Goal: Transaction & Acquisition: Purchase product/service

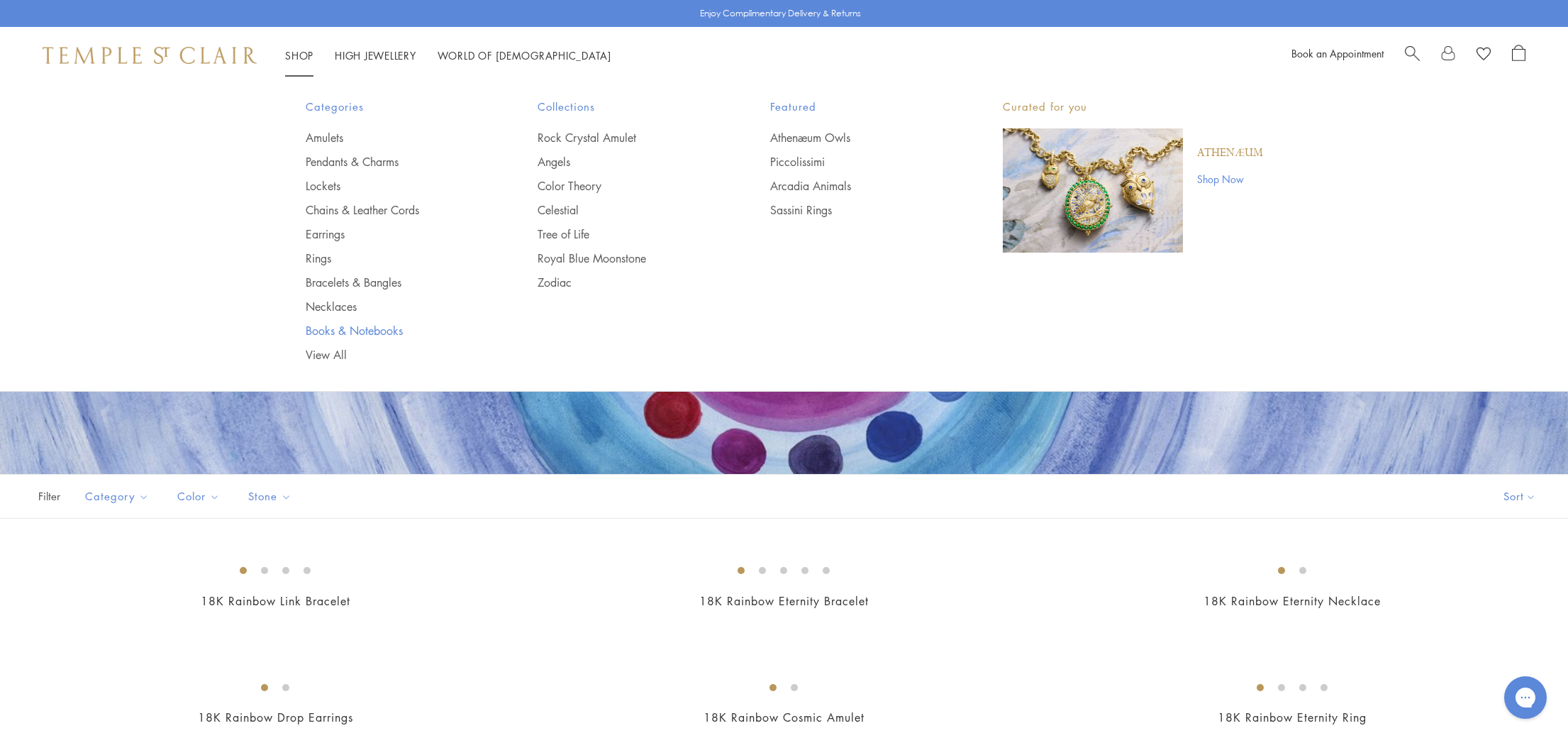
click at [336, 330] on link "Books & Notebooks" at bounding box center [394, 331] width 176 height 15
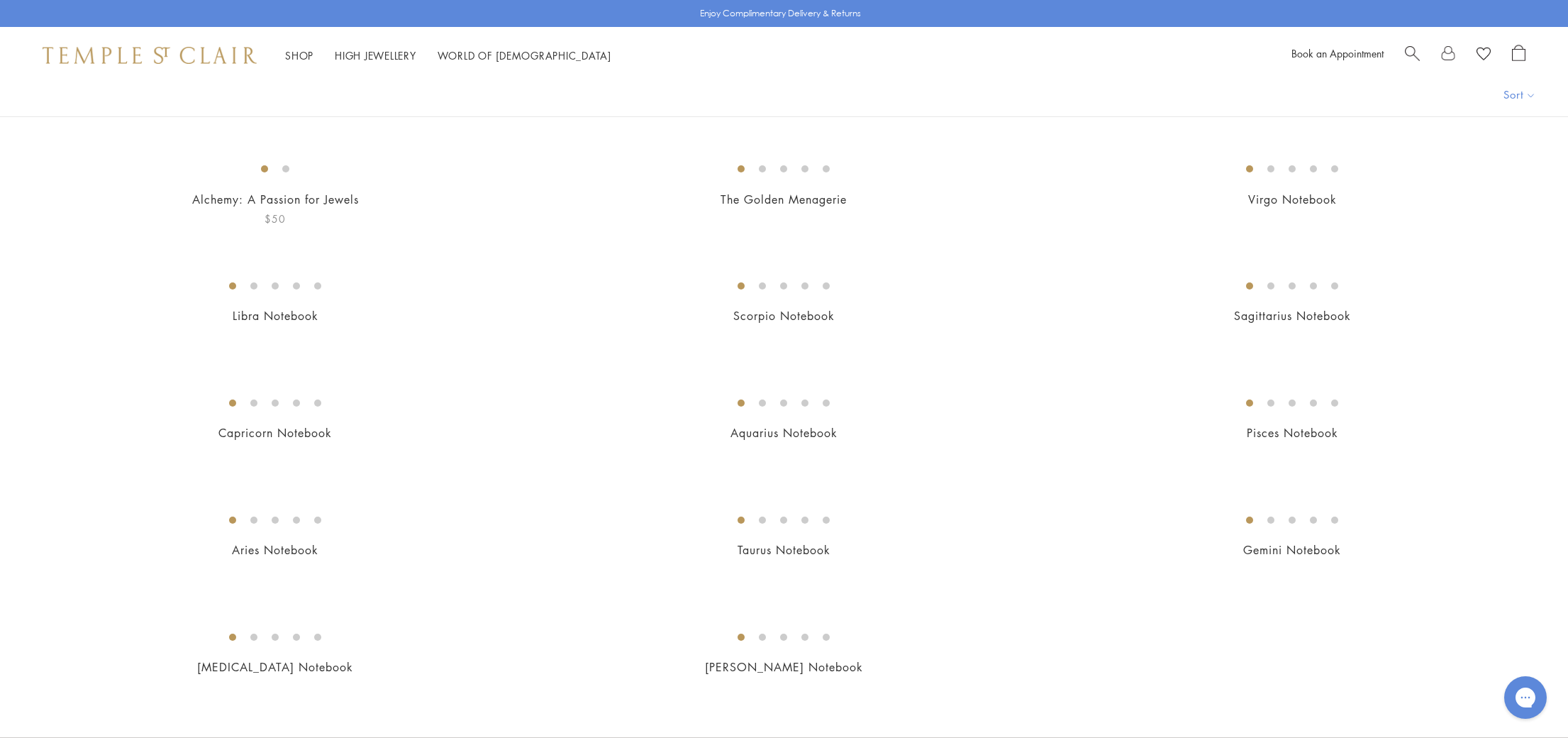
scroll to position [137, 0]
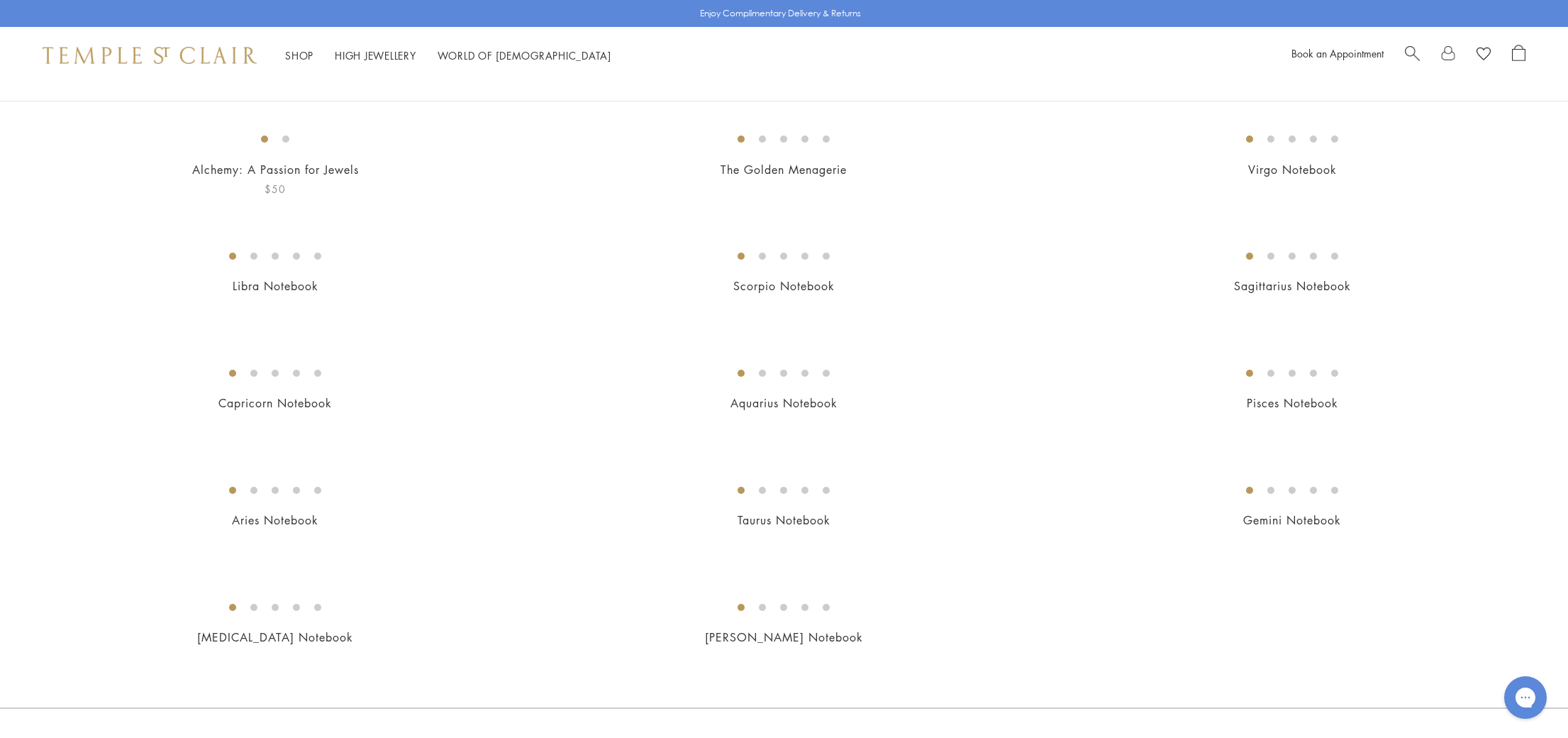
click at [0, 0] on img at bounding box center [0, 0] width 0 height 0
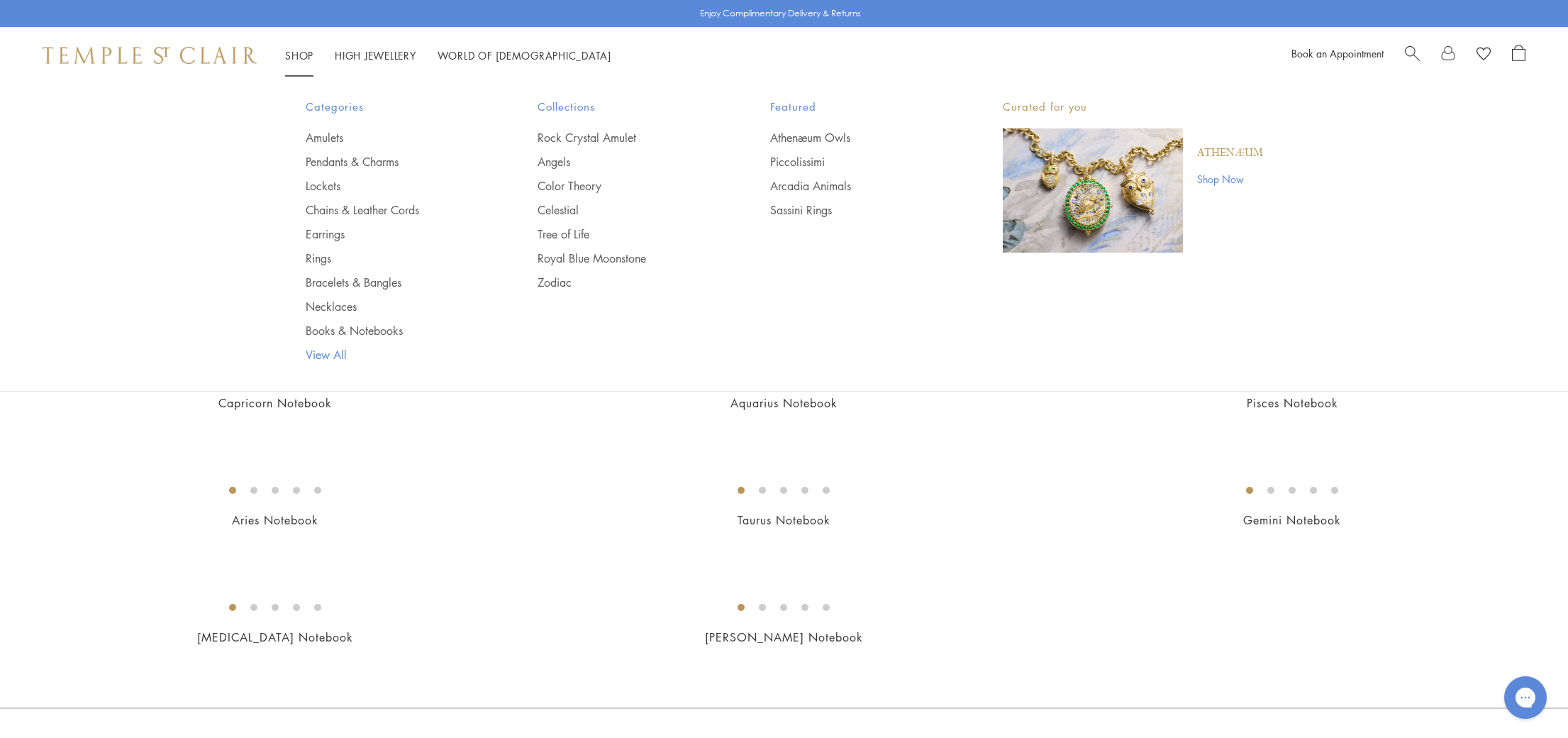
click at [320, 354] on link "View All" at bounding box center [394, 355] width 176 height 15
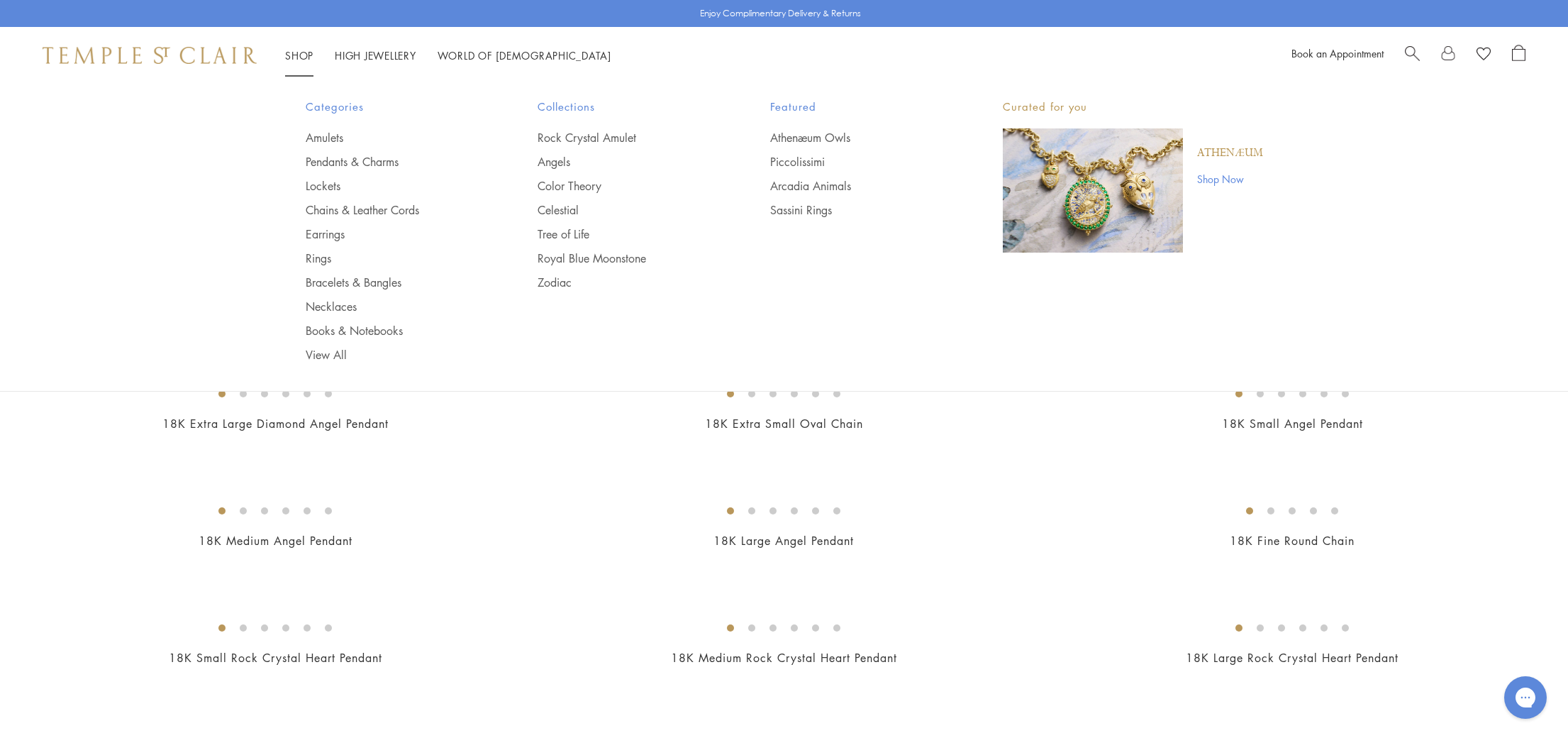
click at [309, 53] on link "Shop Shop" at bounding box center [299, 55] width 29 height 14
click at [320, 235] on link "Earrings" at bounding box center [394, 234] width 176 height 15
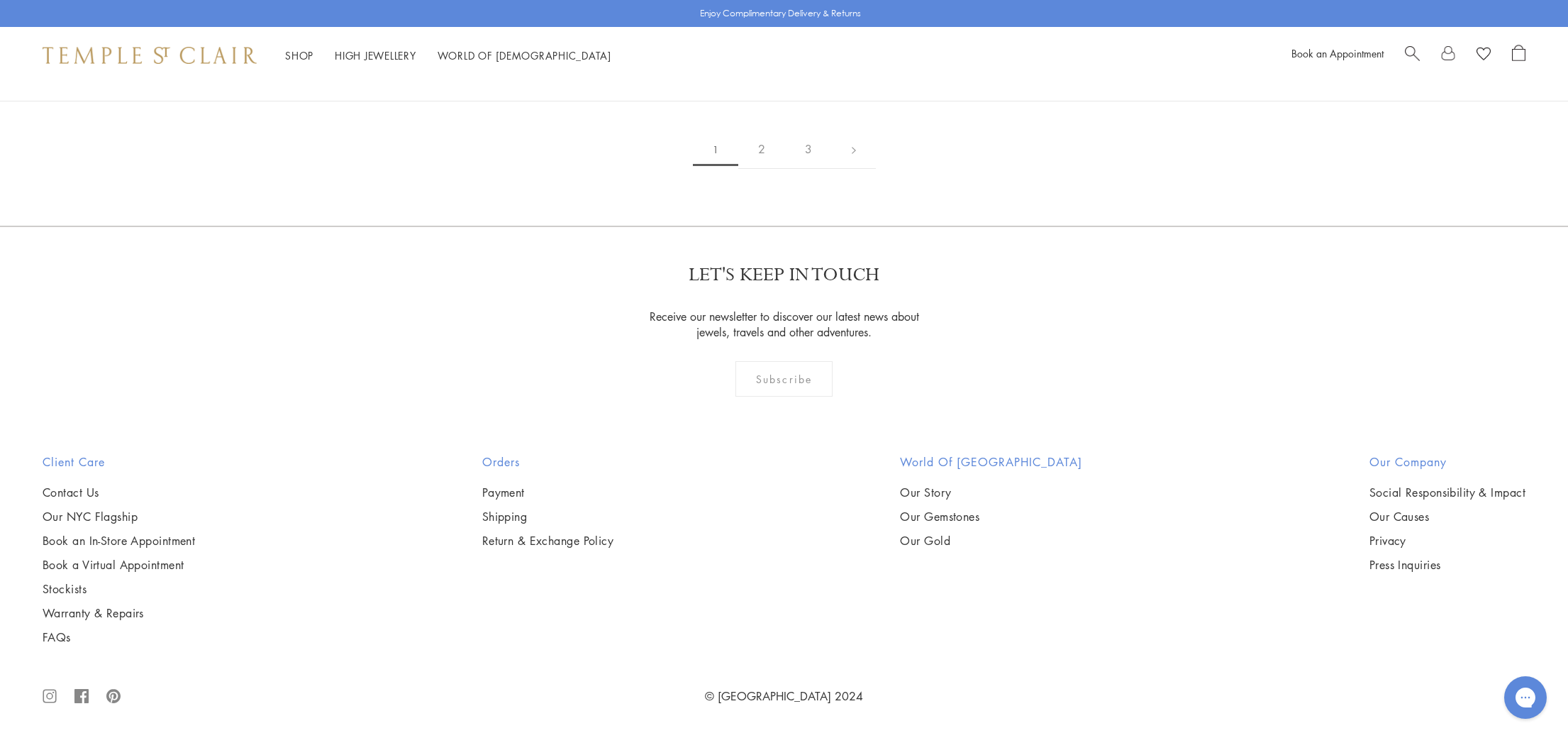
scroll to position [3172, 0]
click at [0, 0] on img at bounding box center [0, 0] width 0 height 0
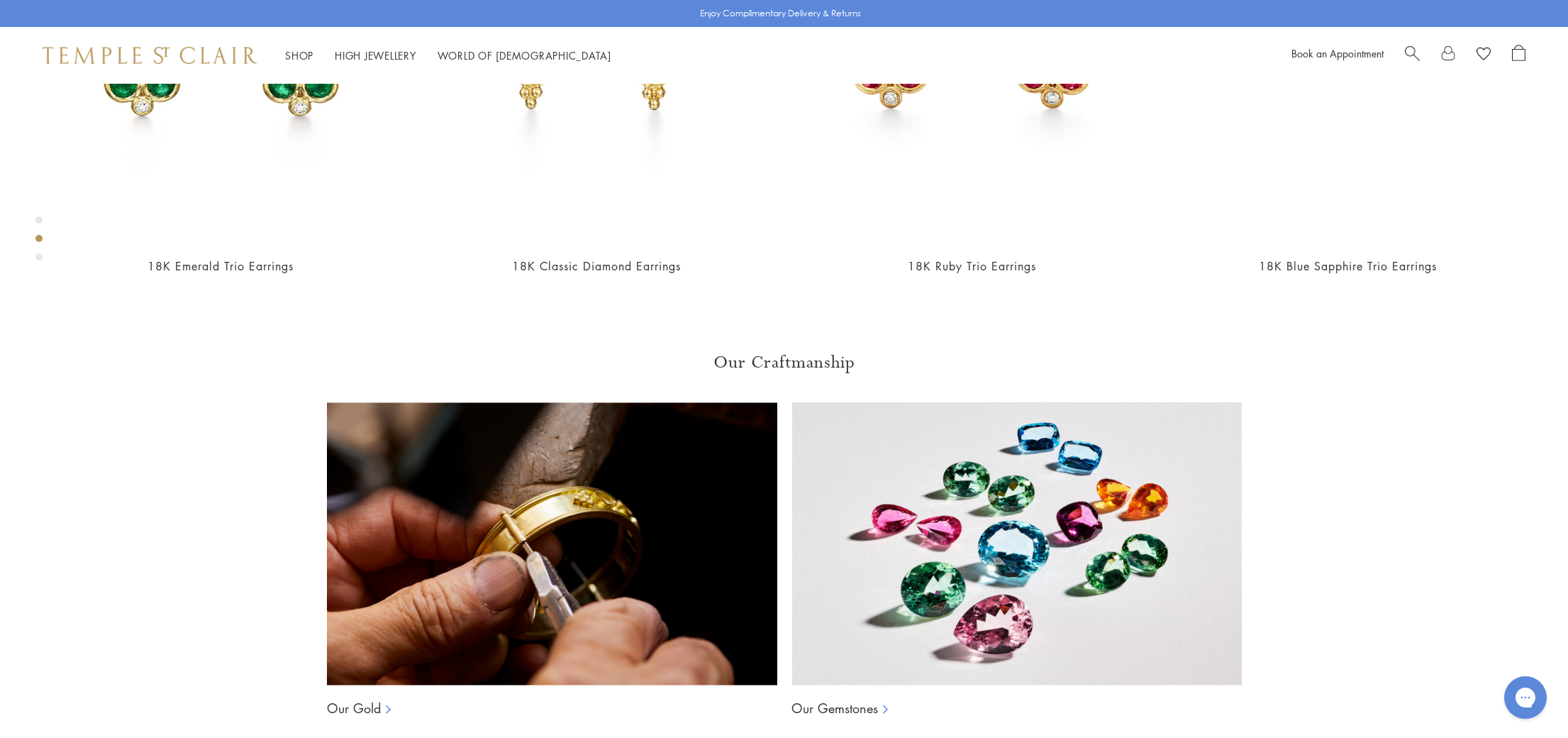
scroll to position [1199, 0]
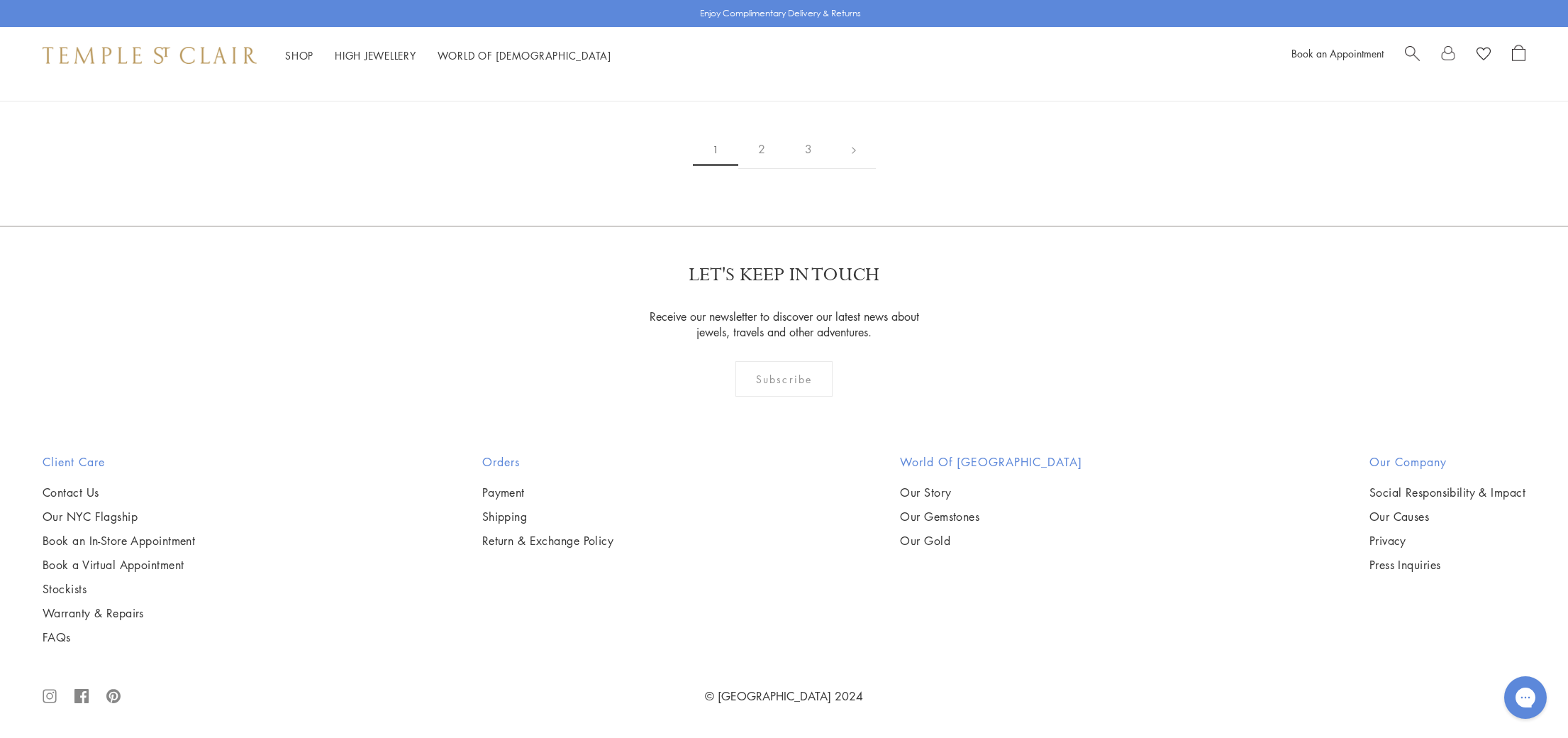
scroll to position [3642, 0]
click at [0, 0] on img at bounding box center [0, 0] width 0 height 0
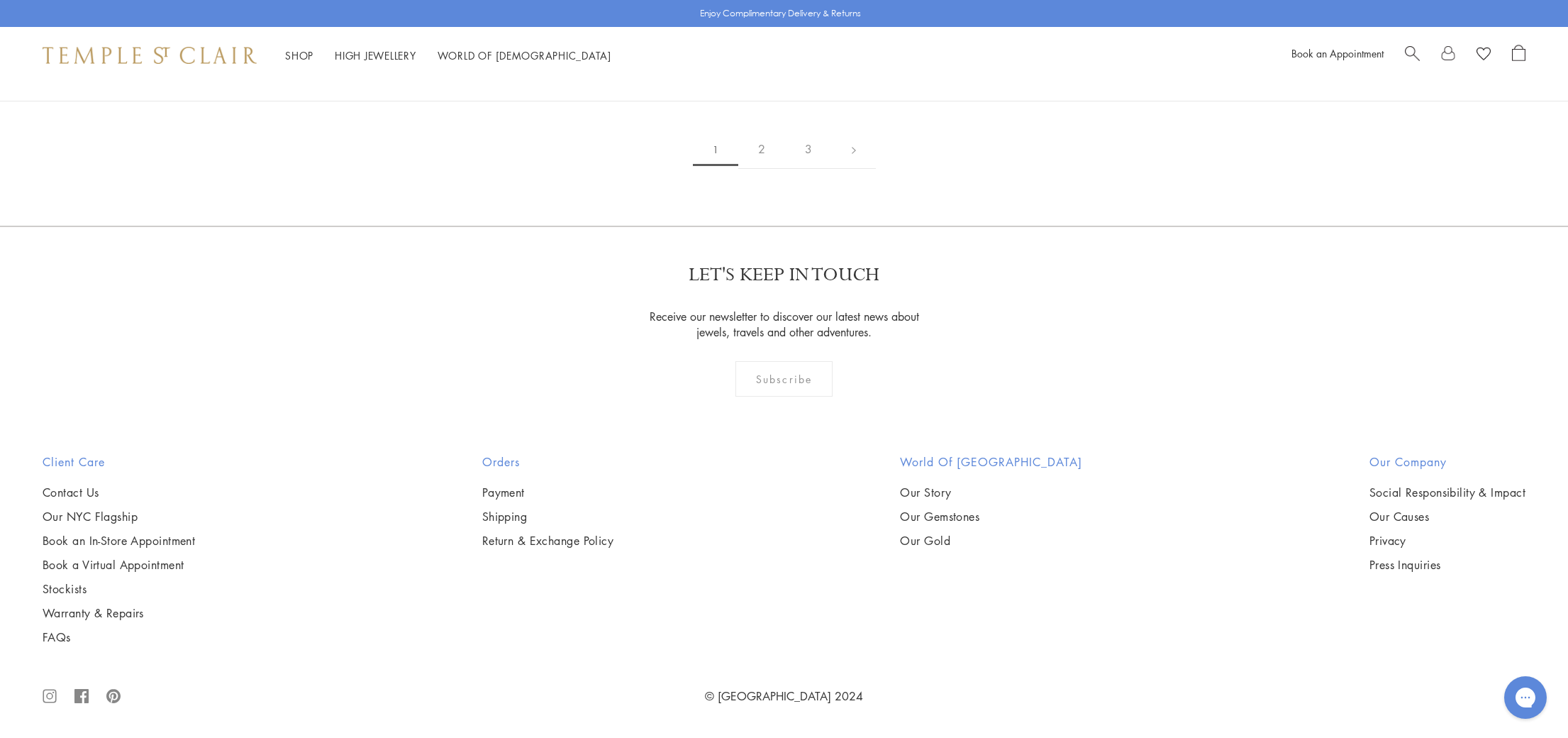
click at [0, 0] on img at bounding box center [0, 0] width 0 height 0
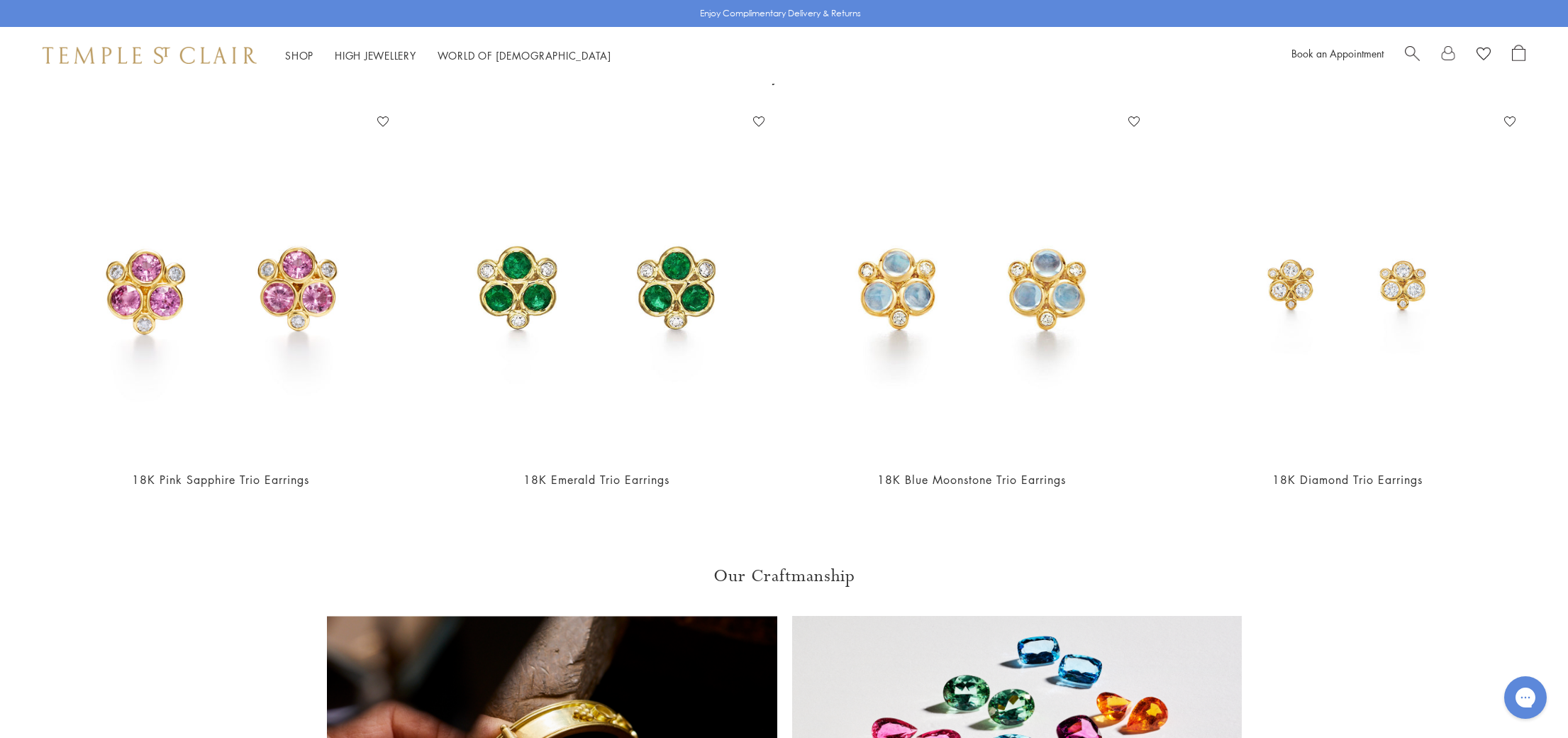
scroll to position [2943, 0]
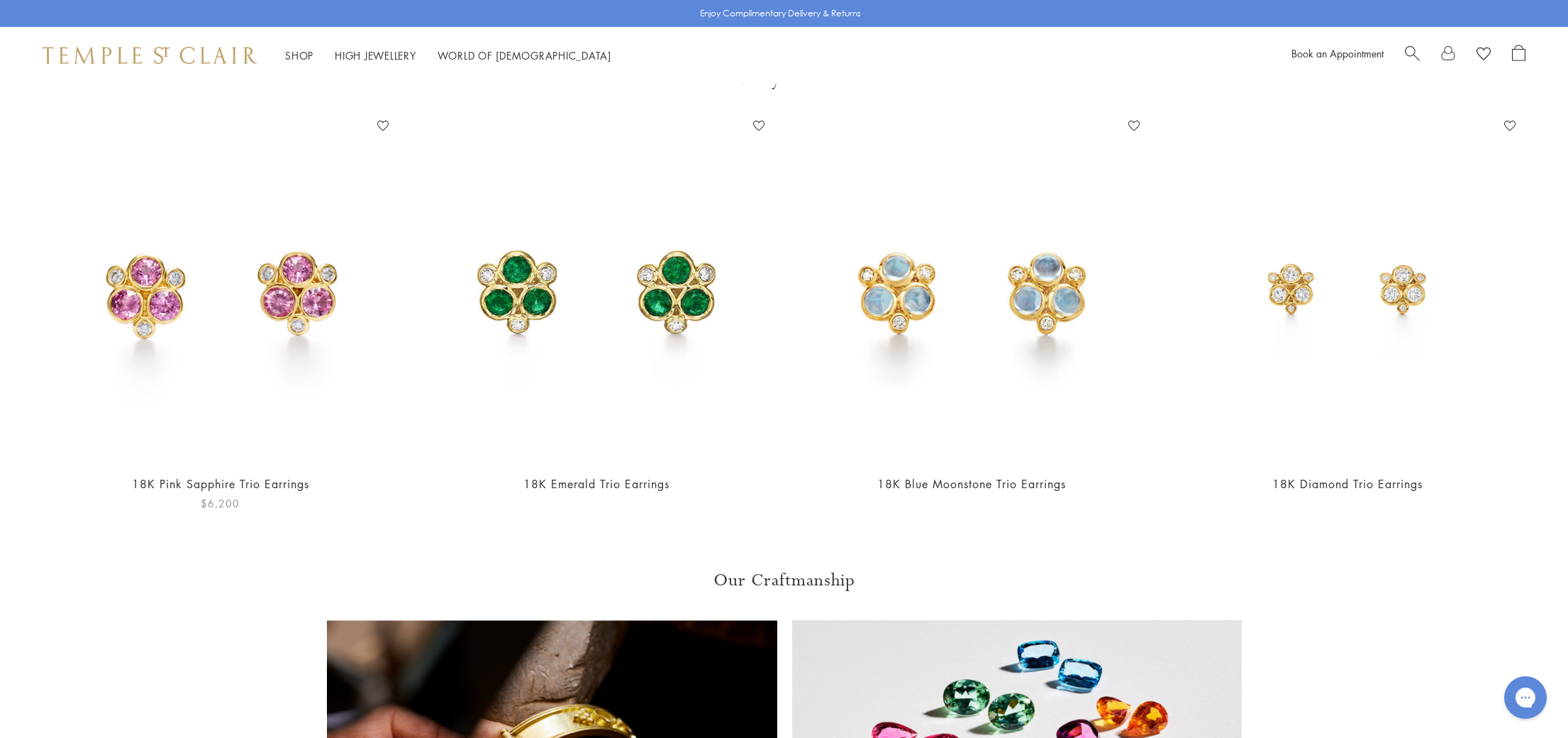
click at [296, 242] on img at bounding box center [220, 289] width 348 height 348
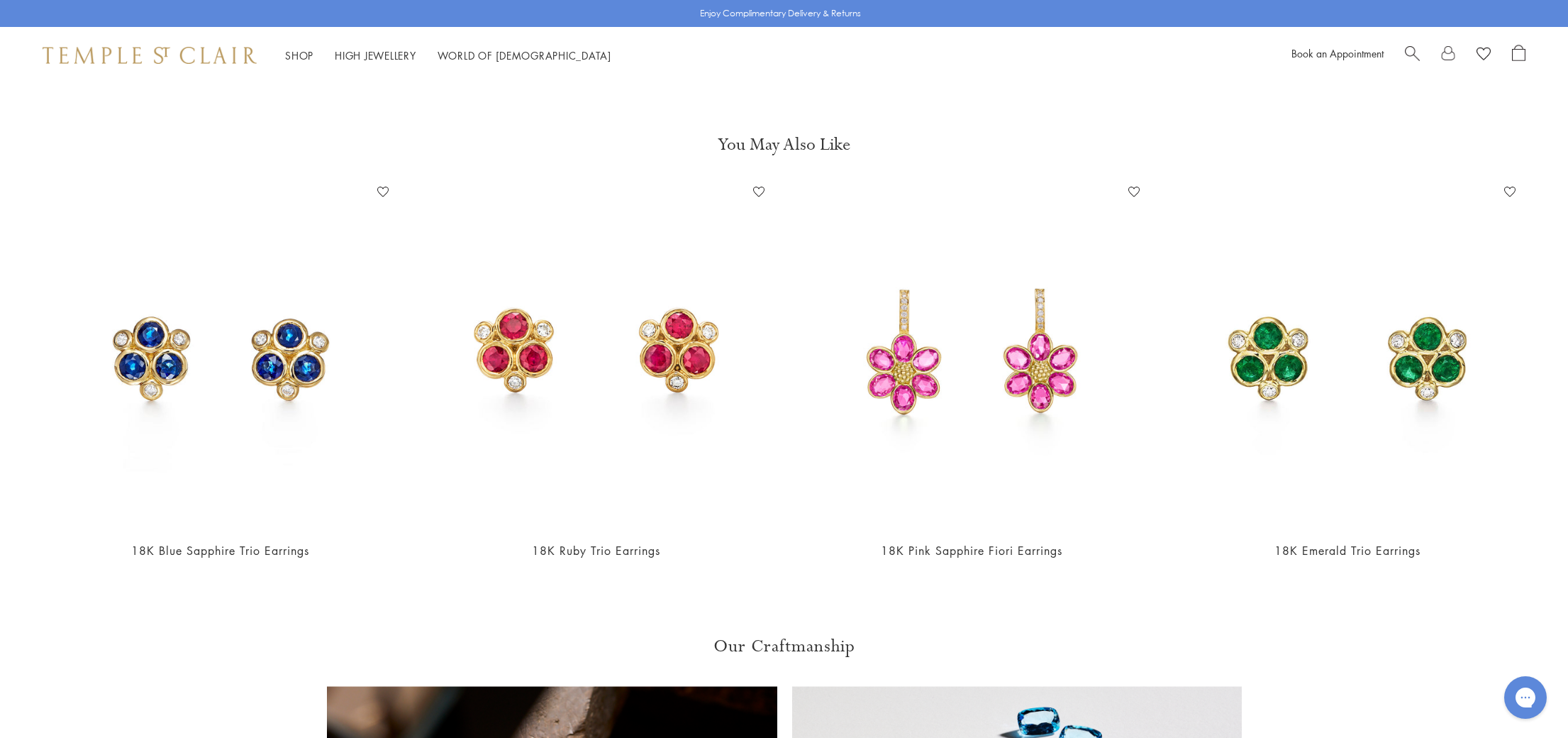
scroll to position [2921, 0]
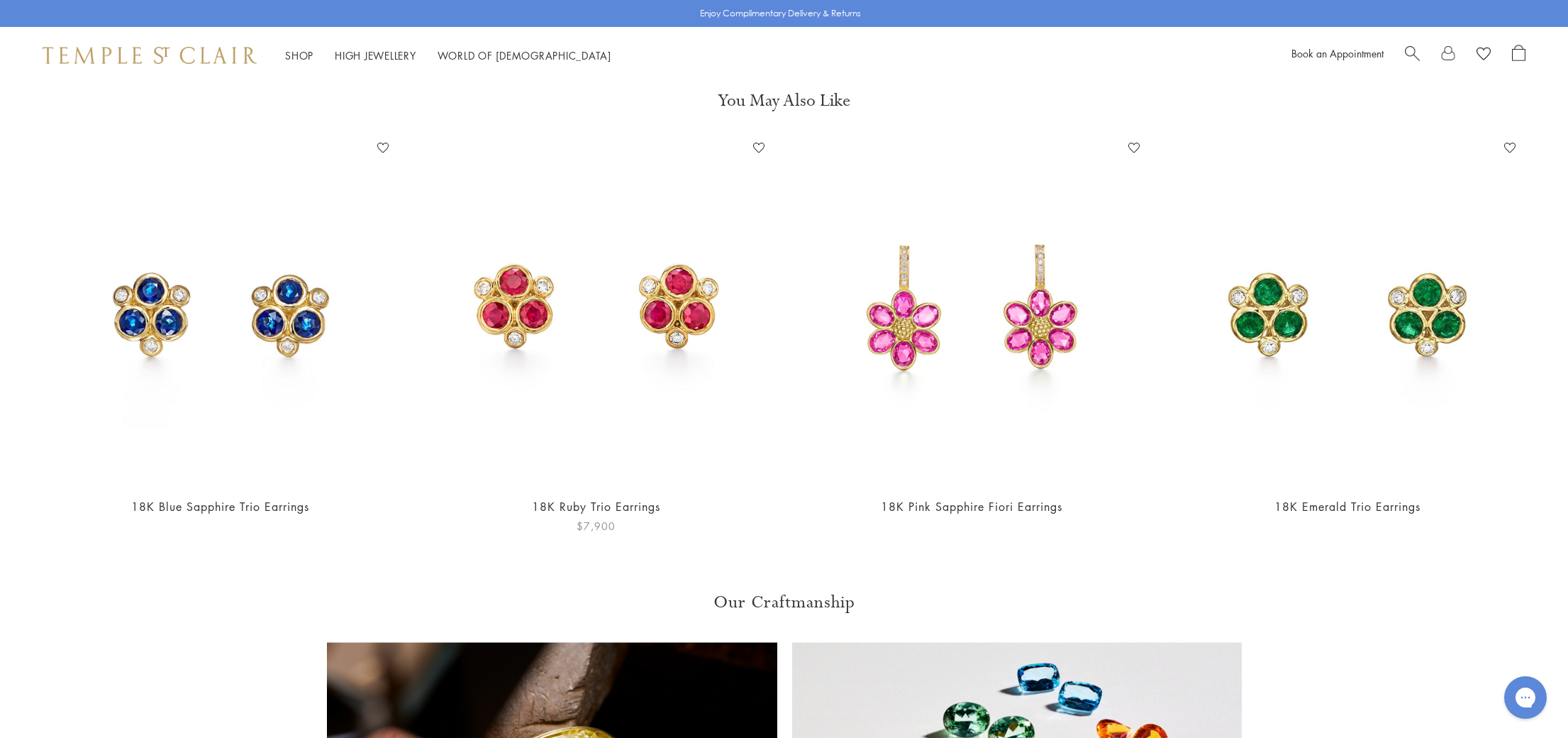
click at [618, 267] on img at bounding box center [596, 311] width 348 height 348
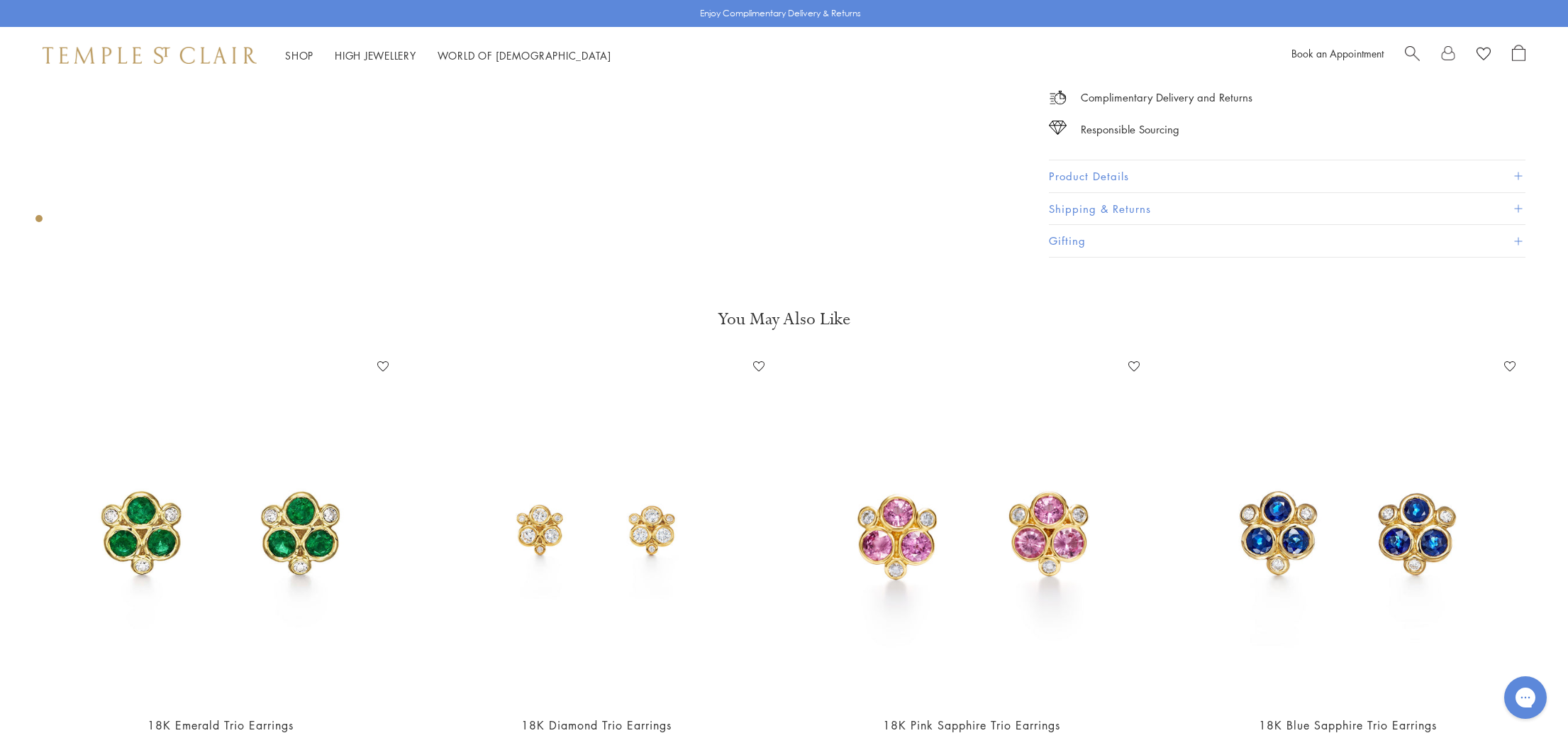
scroll to position [806, 0]
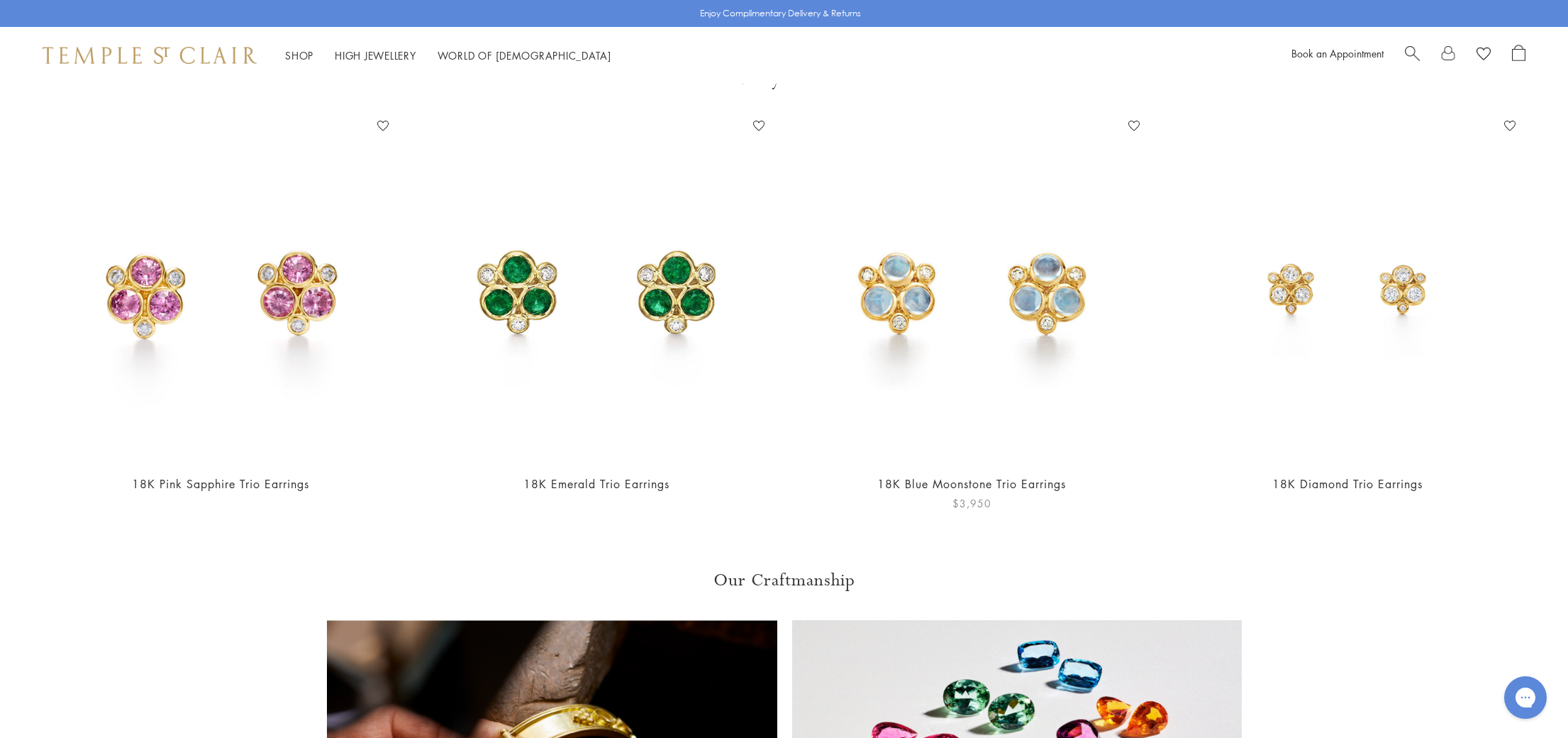
click at [996, 256] on img at bounding box center [972, 289] width 348 height 348
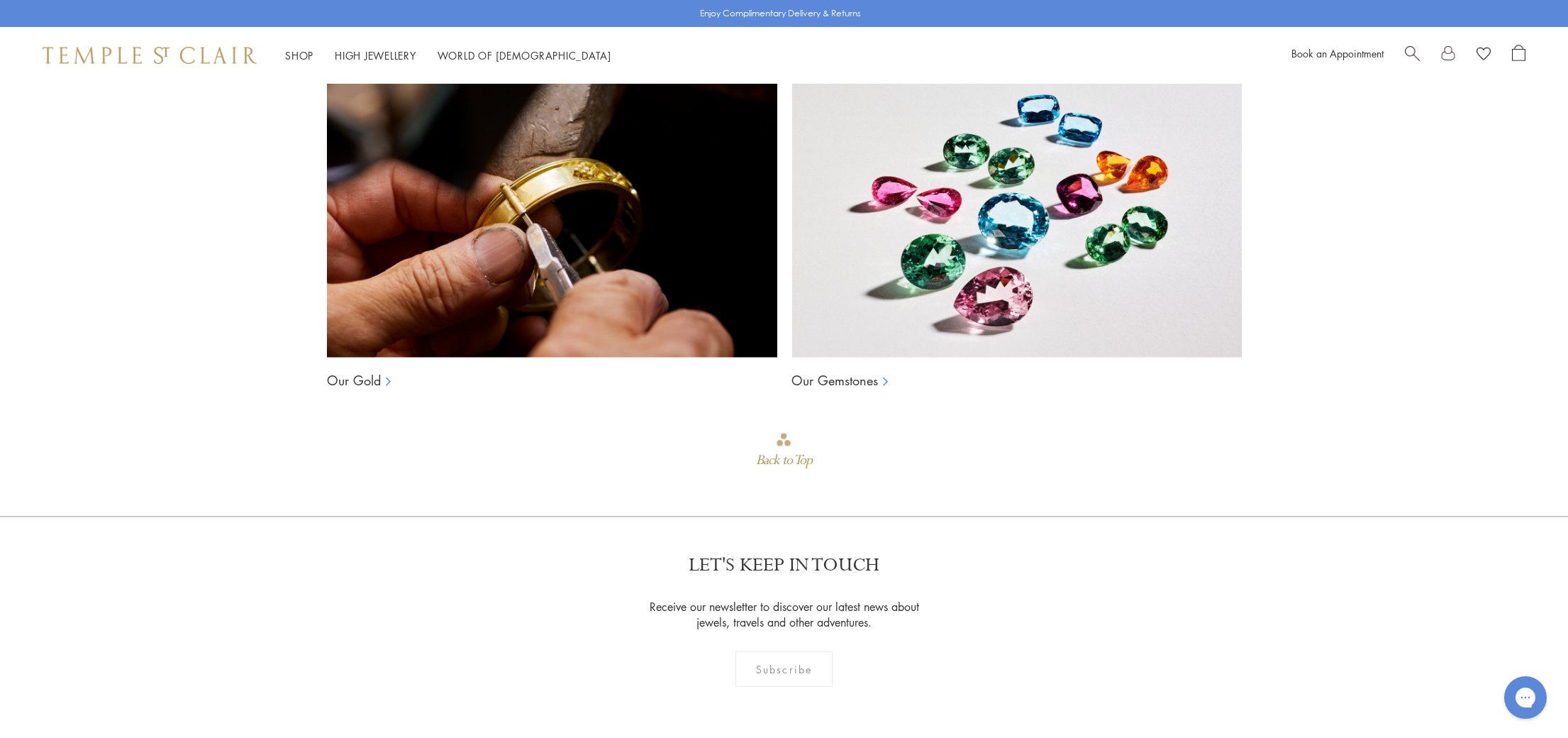
scroll to position [2525, 0]
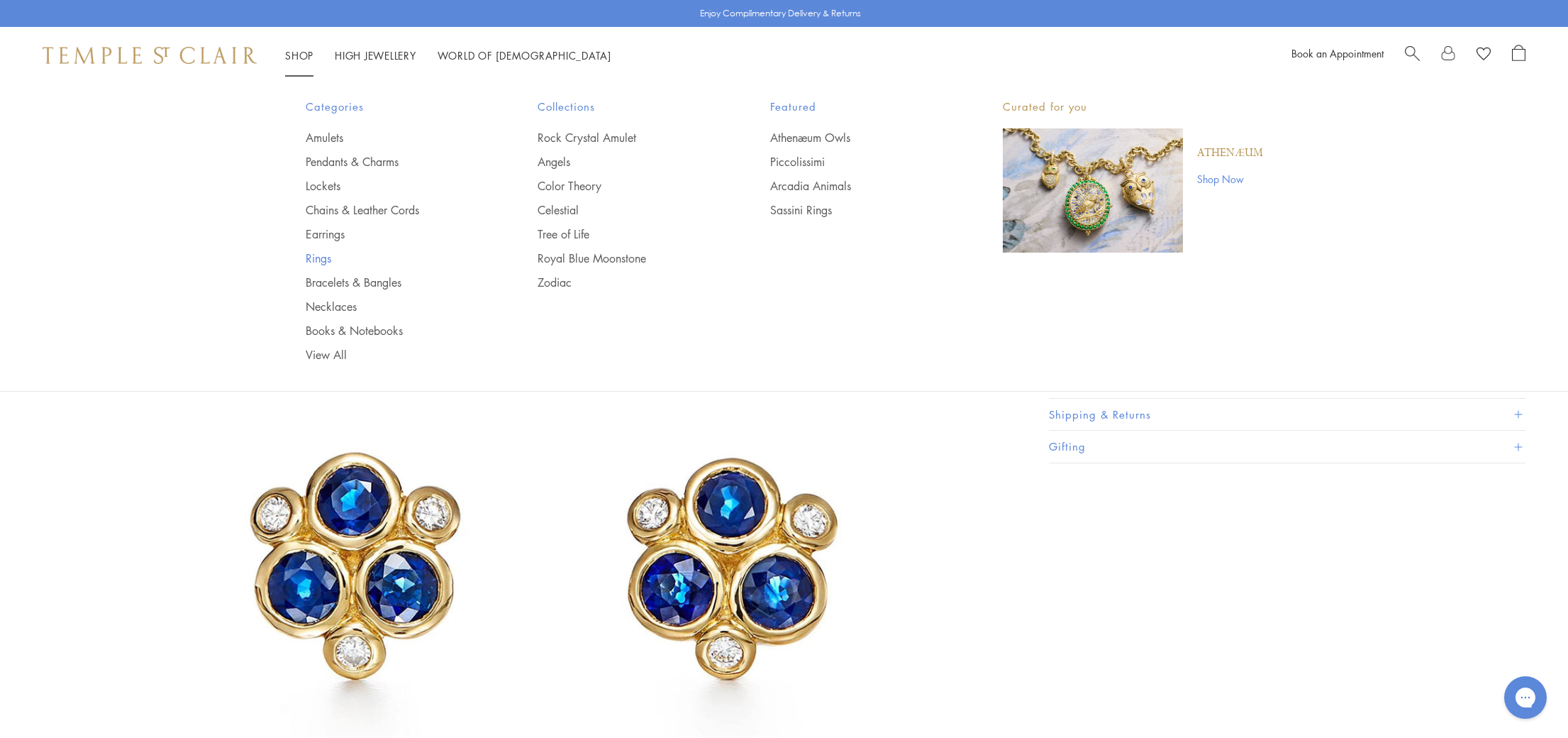
click at [309, 255] on link "Rings" at bounding box center [394, 258] width 176 height 15
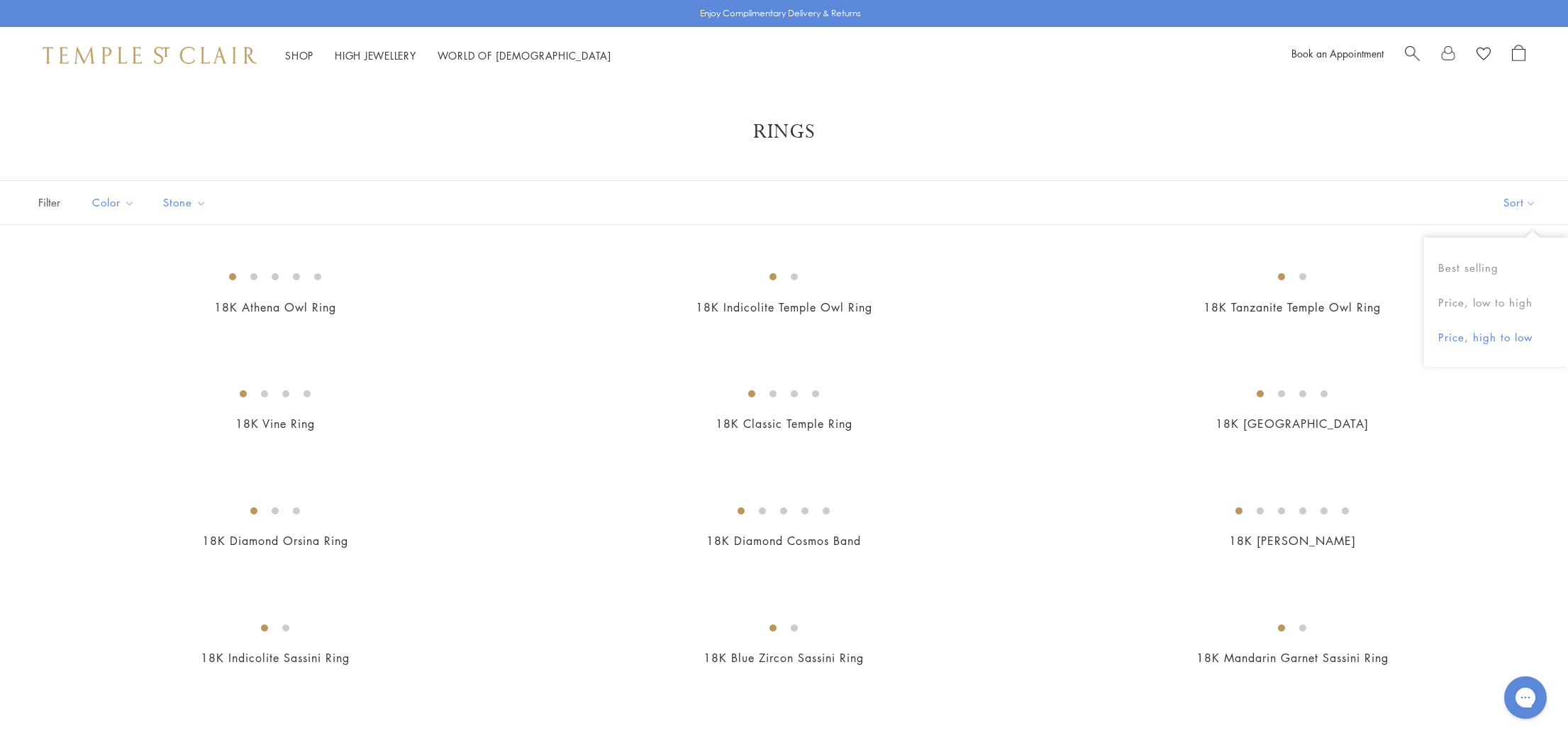
click at [1459, 337] on button "Price, high to low" at bounding box center [1496, 338] width 144 height 34
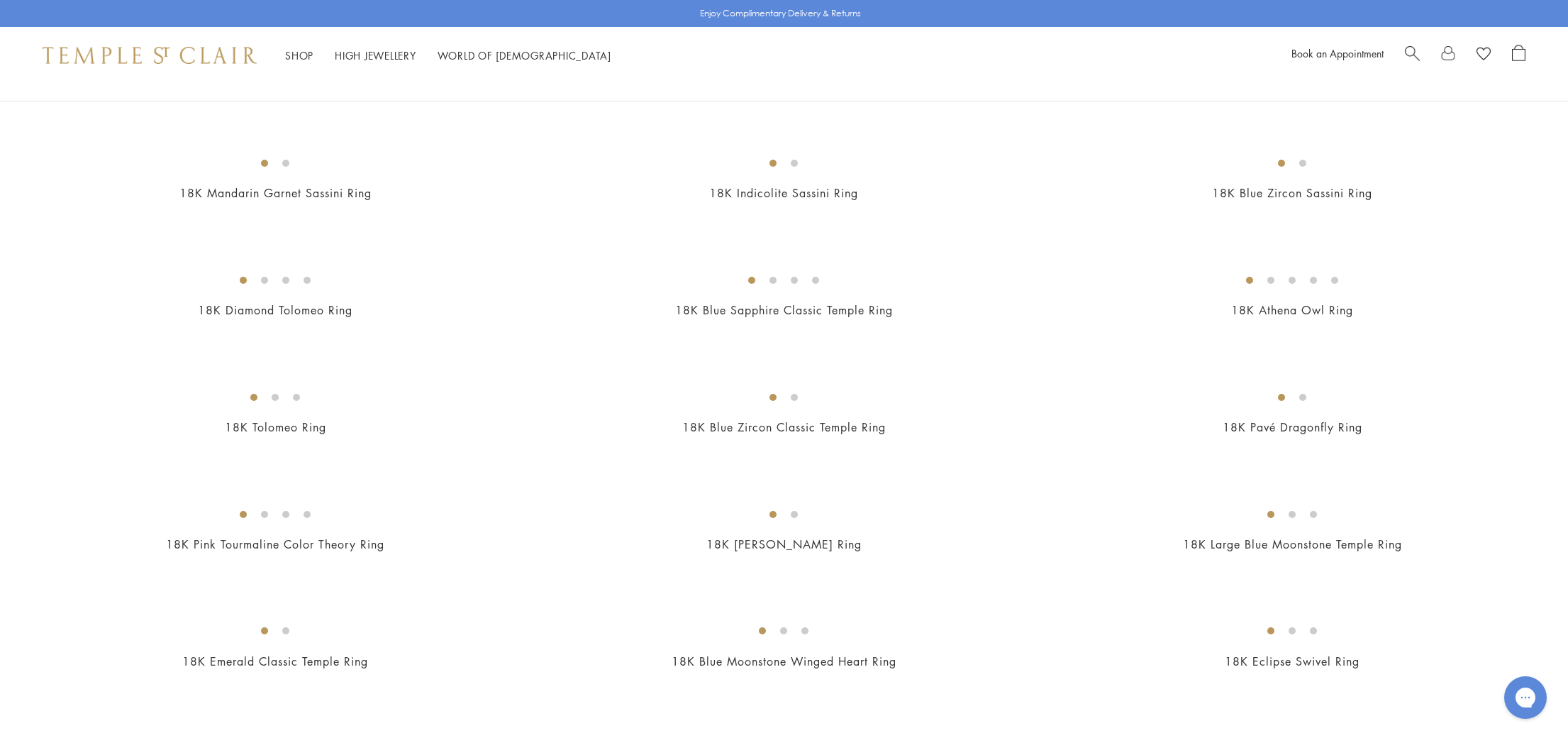
scroll to position [242, 0]
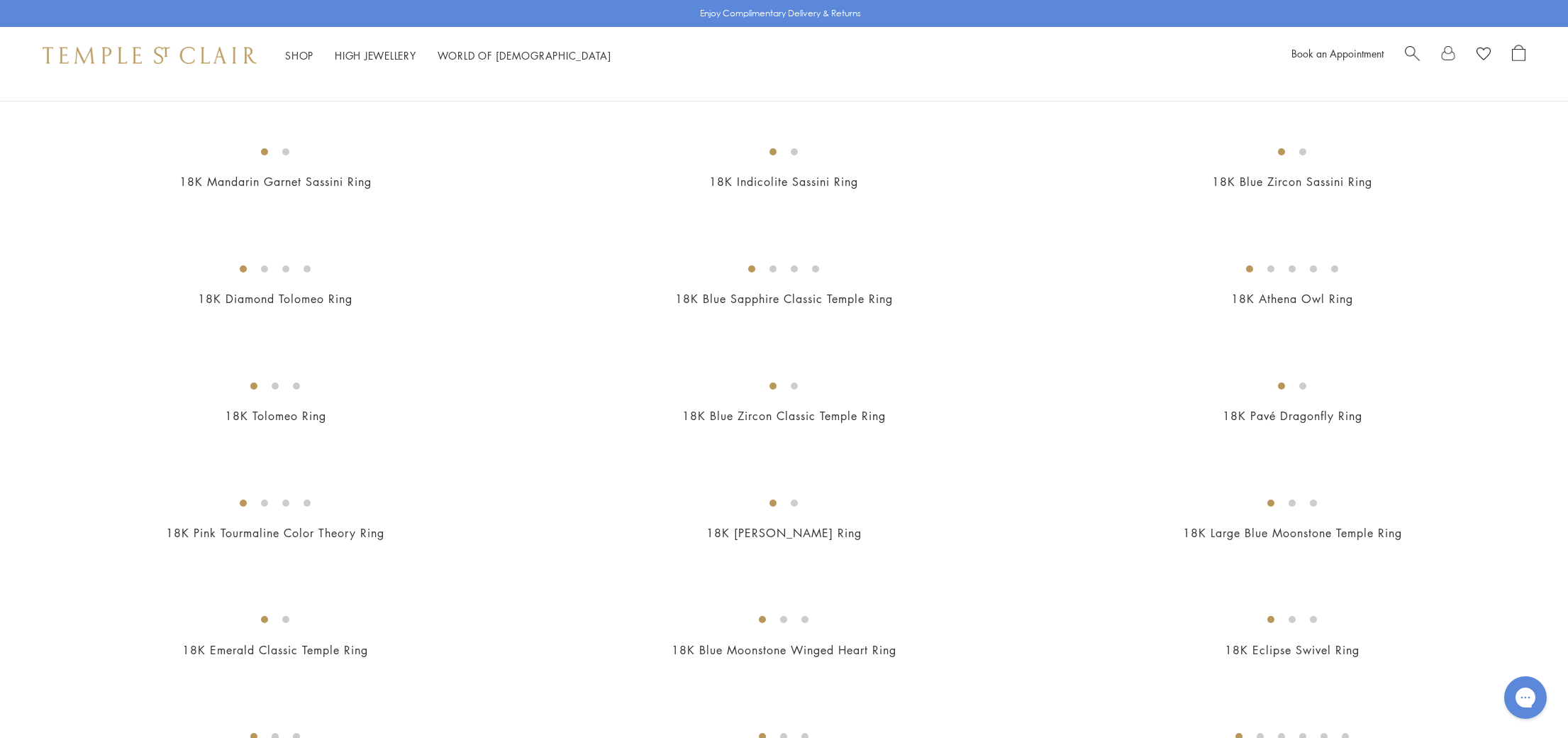
click at [0, 0] on img at bounding box center [0, 0] width 0 height 0
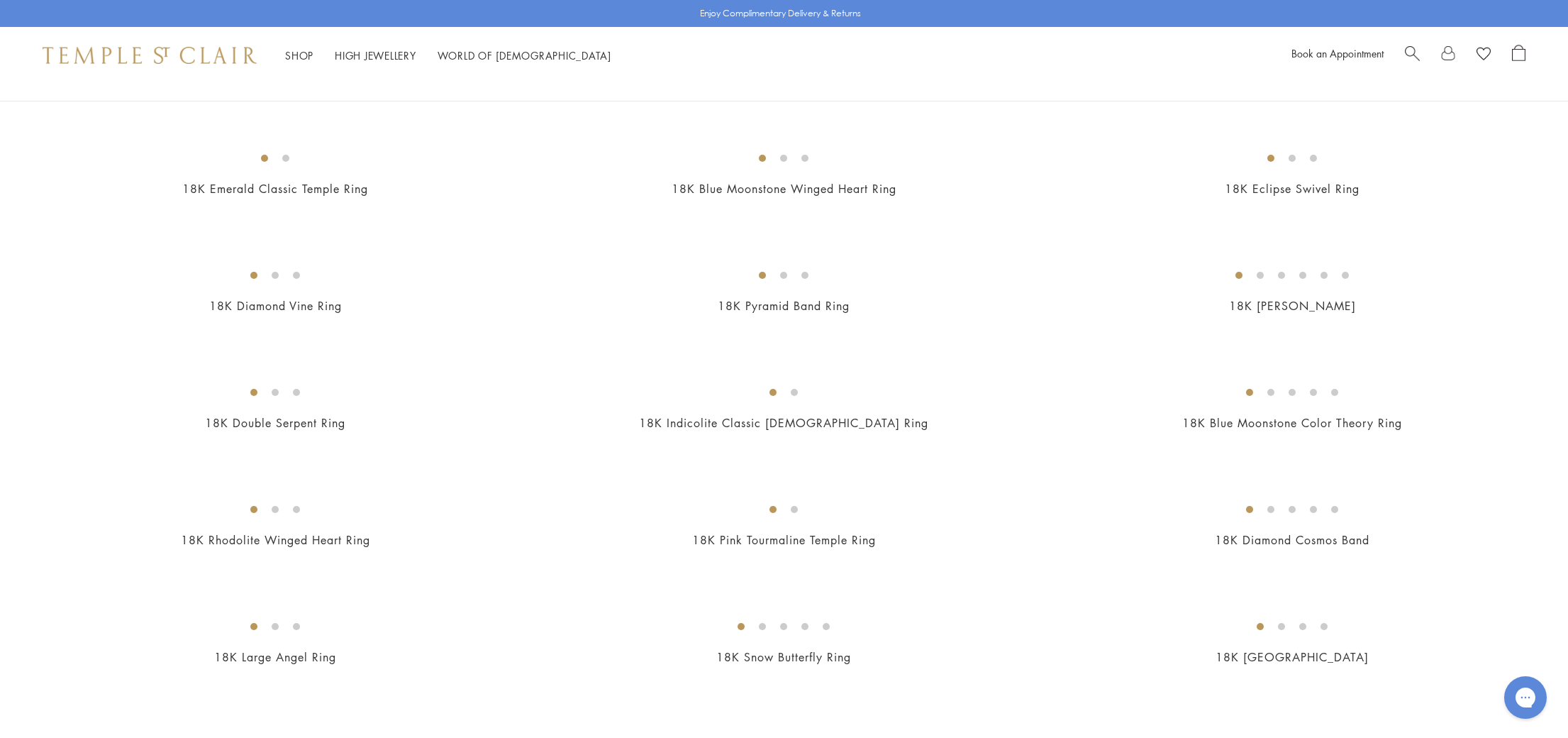
scroll to position [707, 0]
click at [0, 0] on img at bounding box center [0, 0] width 0 height 0
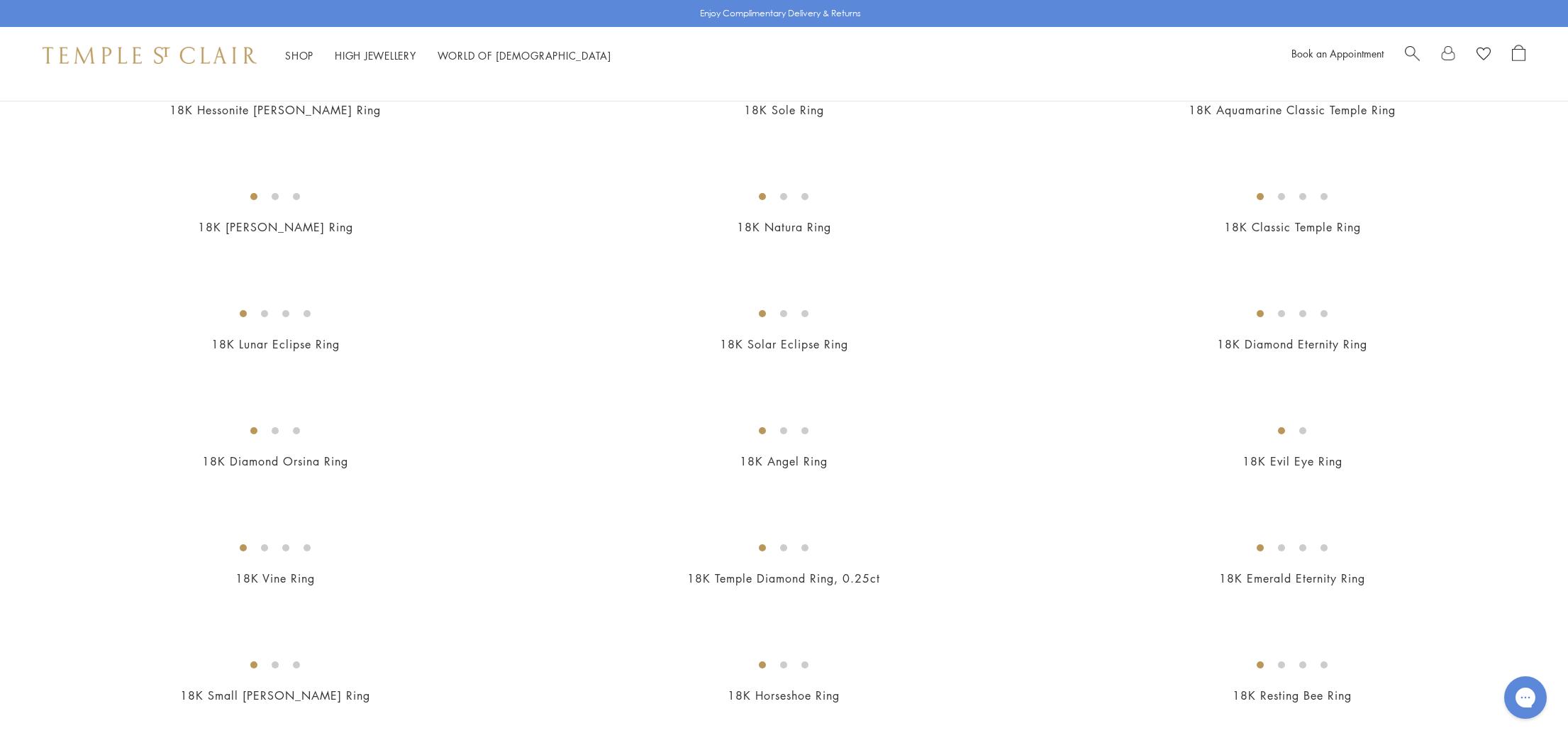
scroll to position [1414, 0]
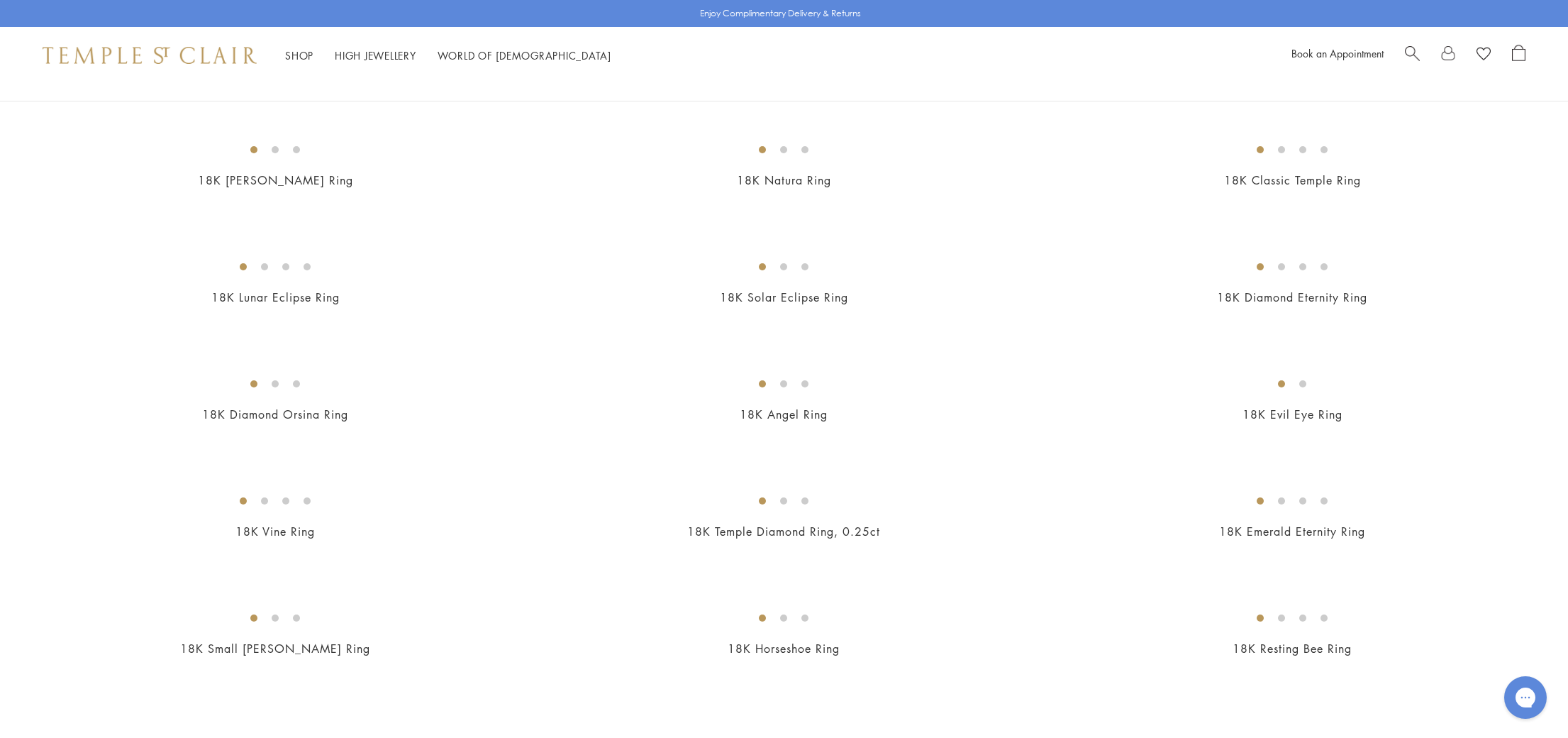
click at [0, 0] on img at bounding box center [0, 0] width 0 height 0
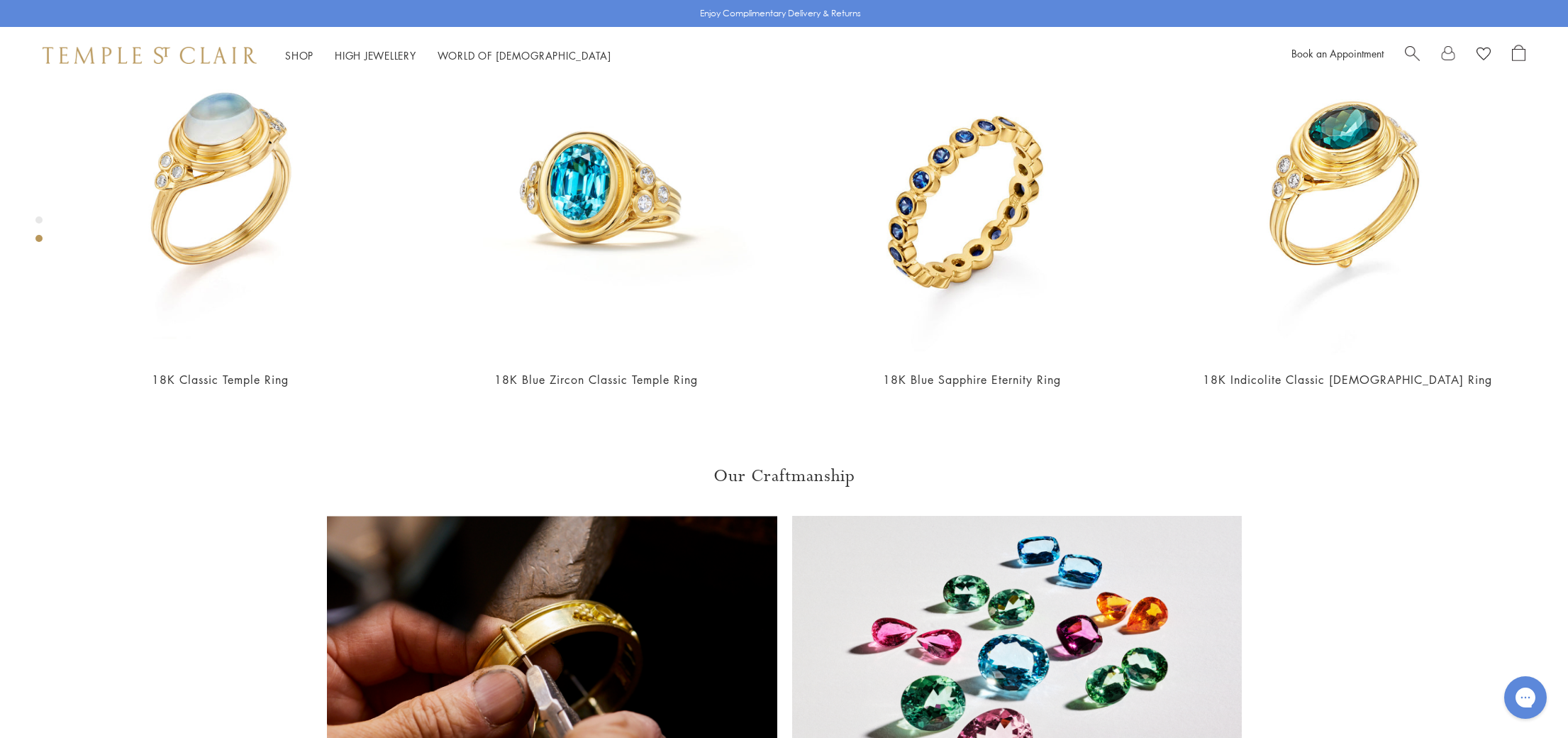
scroll to position [1113, 0]
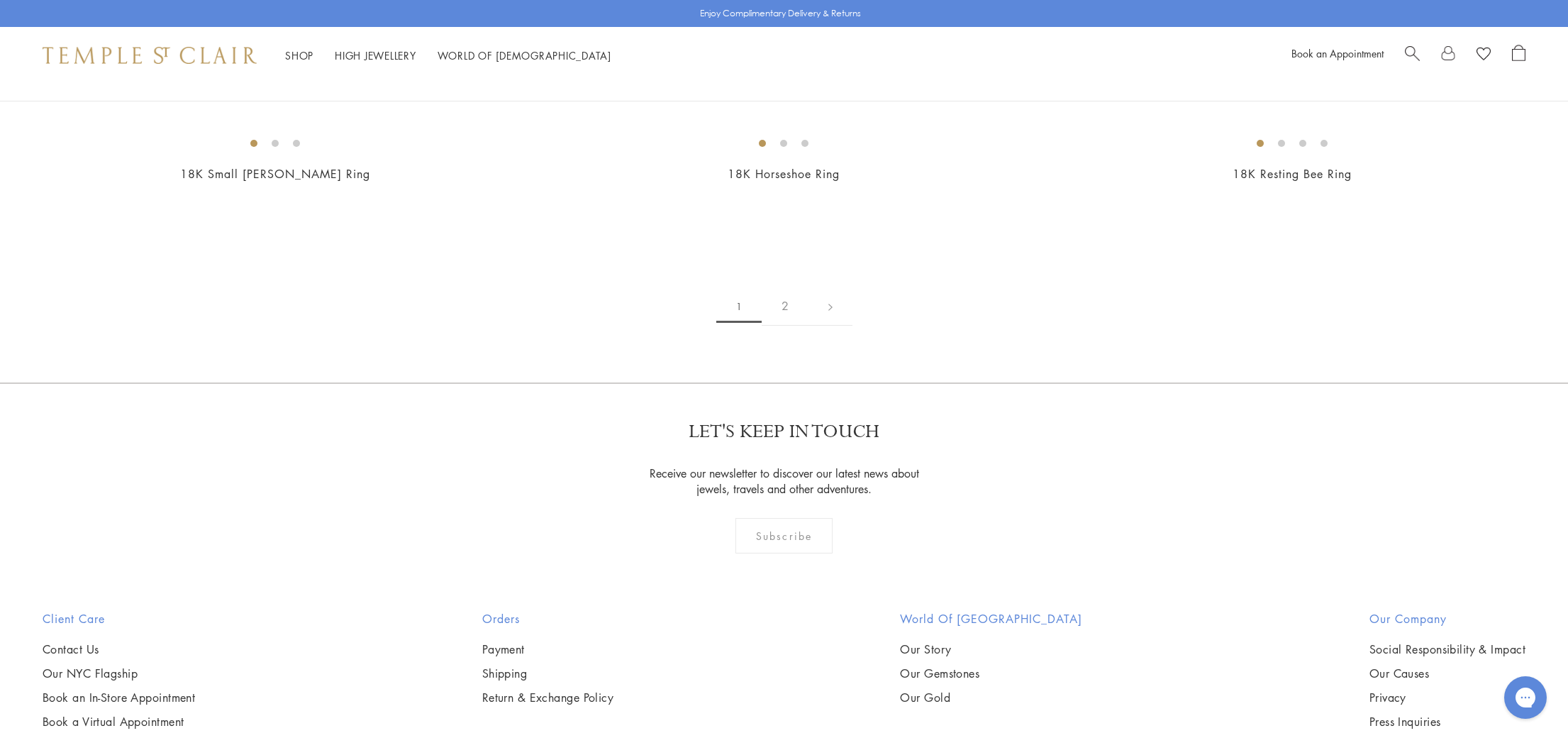
scroll to position [1901, 0]
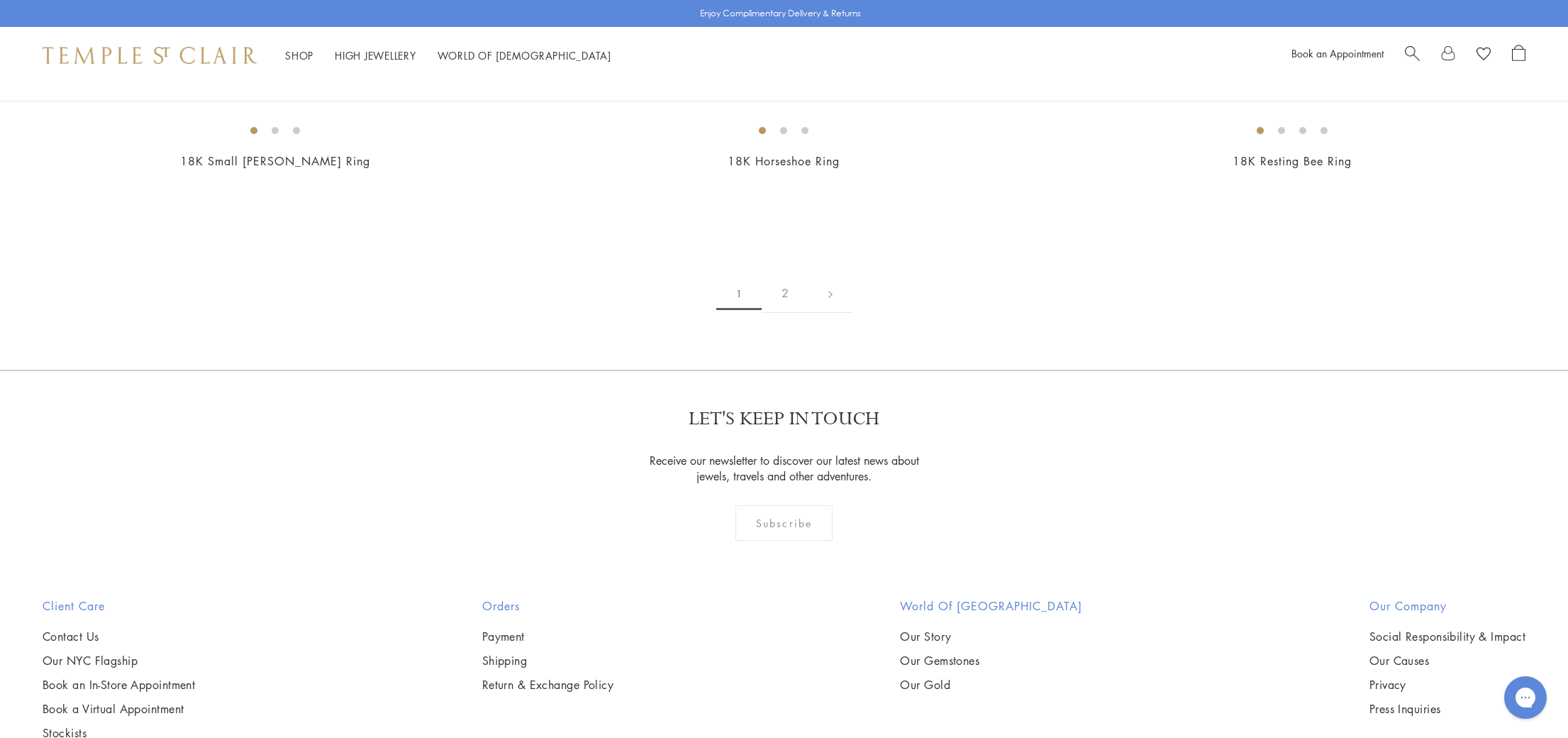
click at [0, 0] on img at bounding box center [0, 0] width 0 height 0
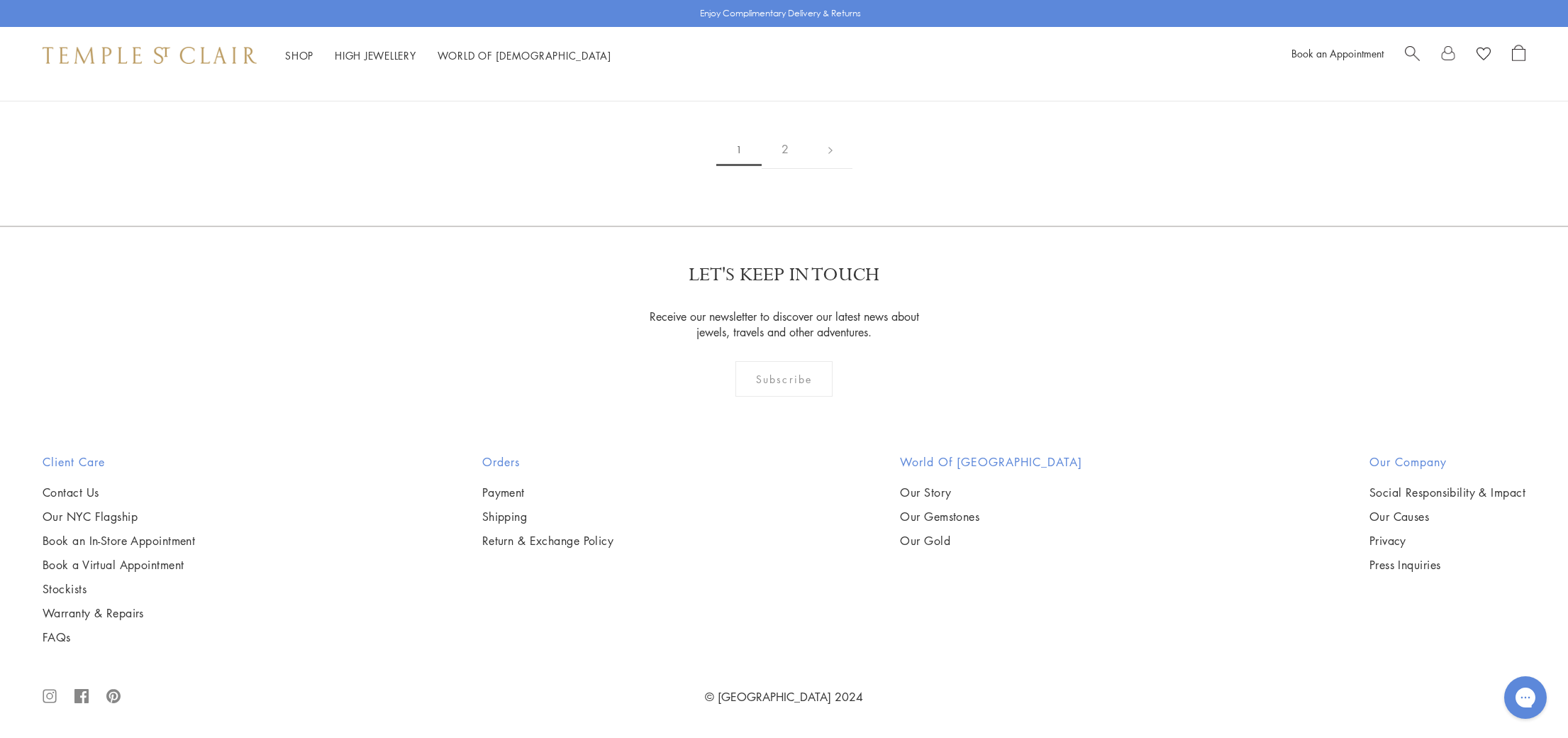
scroll to position [3037, 0]
click at [0, 0] on img at bounding box center [0, 0] width 0 height 0
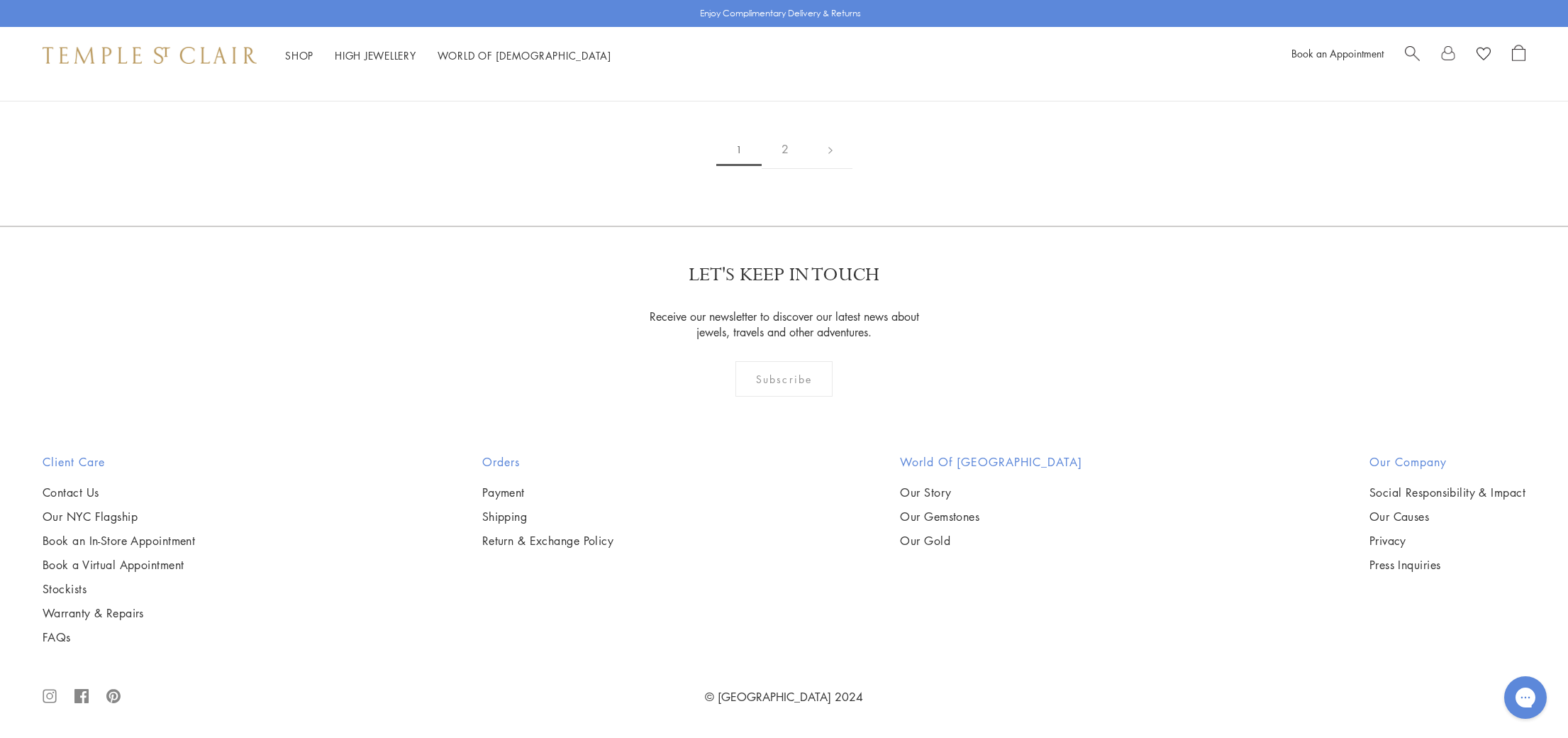
click at [0, 0] on img at bounding box center [0, 0] width 0 height 0
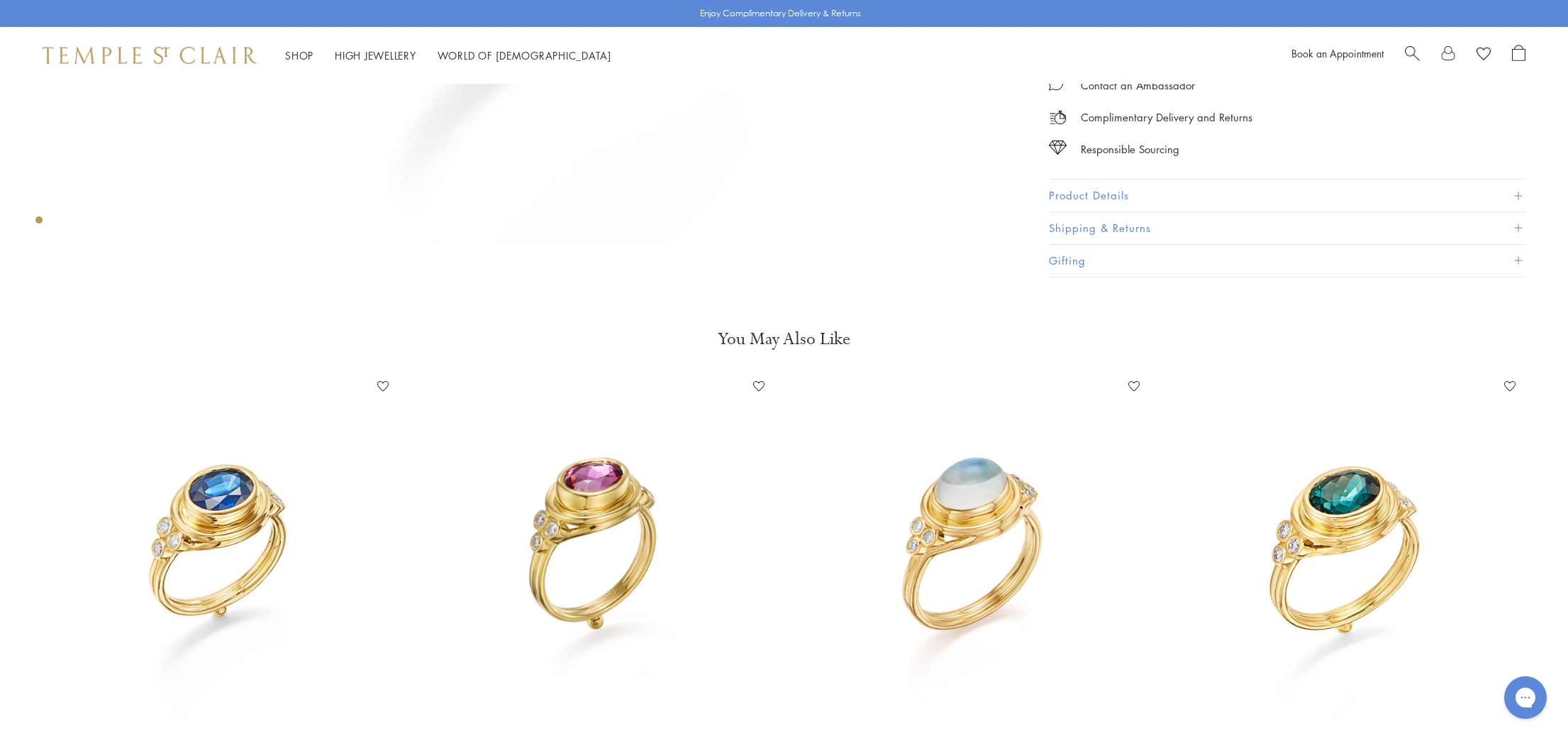
scroll to position [808, 0]
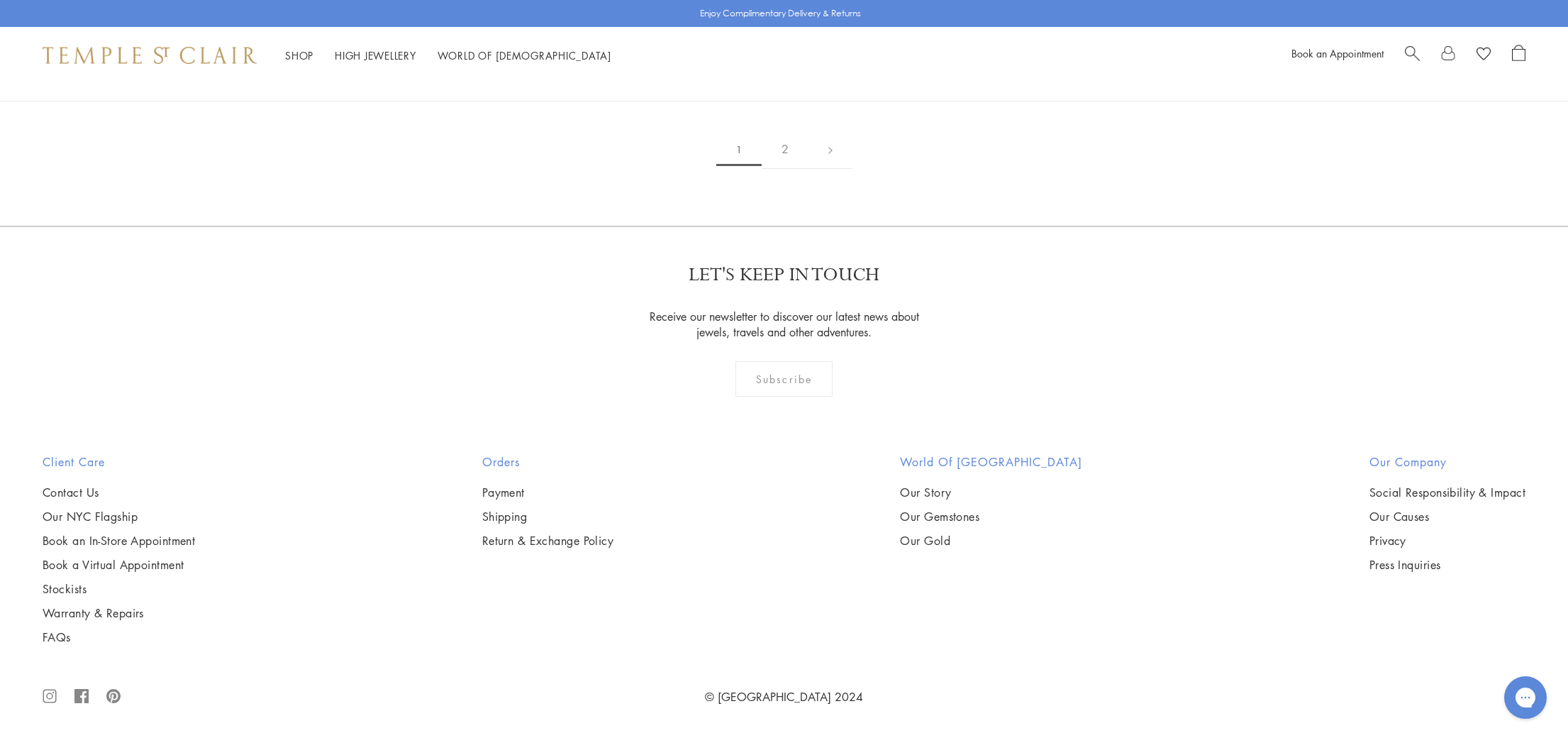
scroll to position [9301, 0]
click at [784, 169] on link "2" at bounding box center [784, 149] width 47 height 39
click at [0, 0] on img at bounding box center [0, 0] width 0 height 0
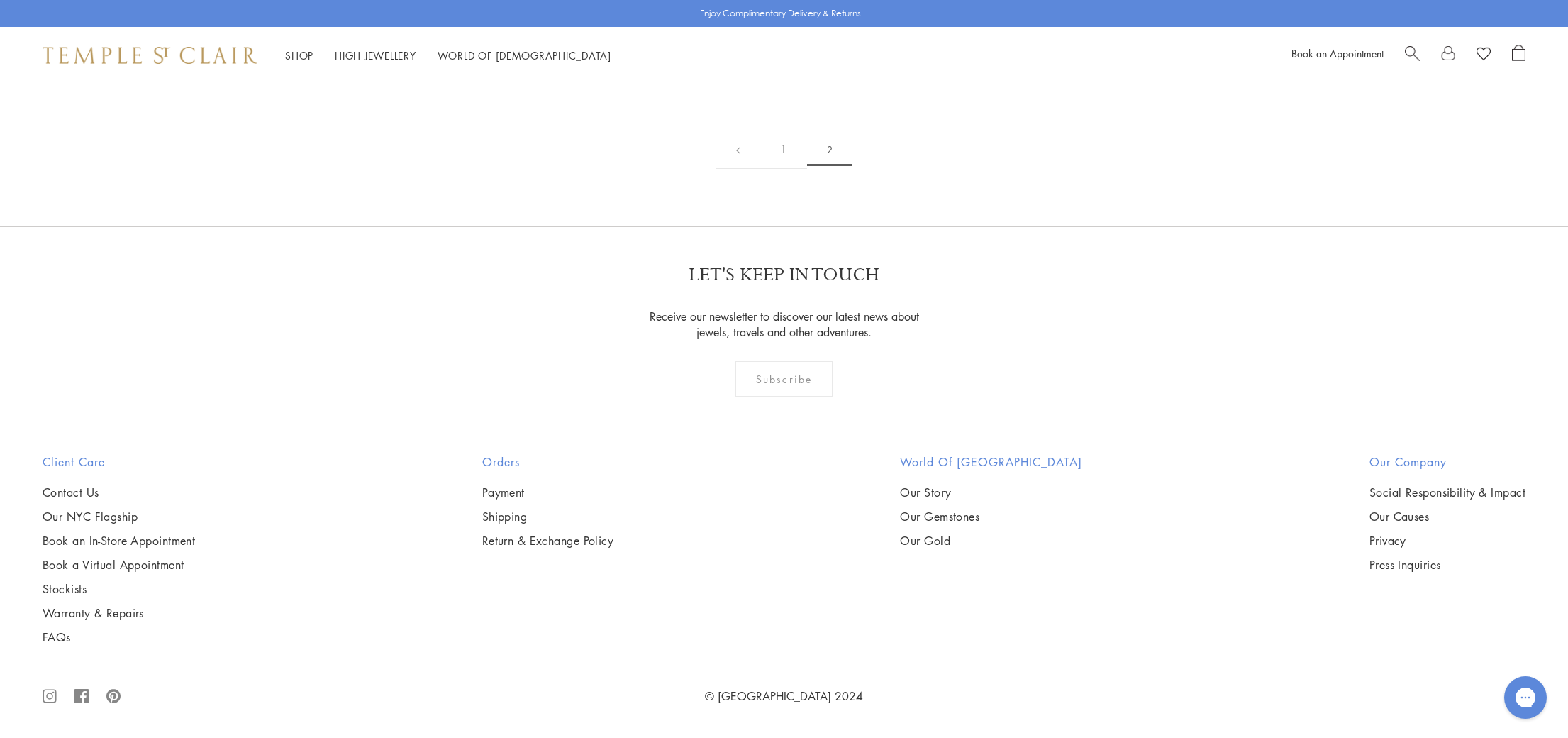
click at [784, 169] on link "1" at bounding box center [784, 149] width 47 height 39
click at [0, 0] on img at bounding box center [0, 0] width 0 height 0
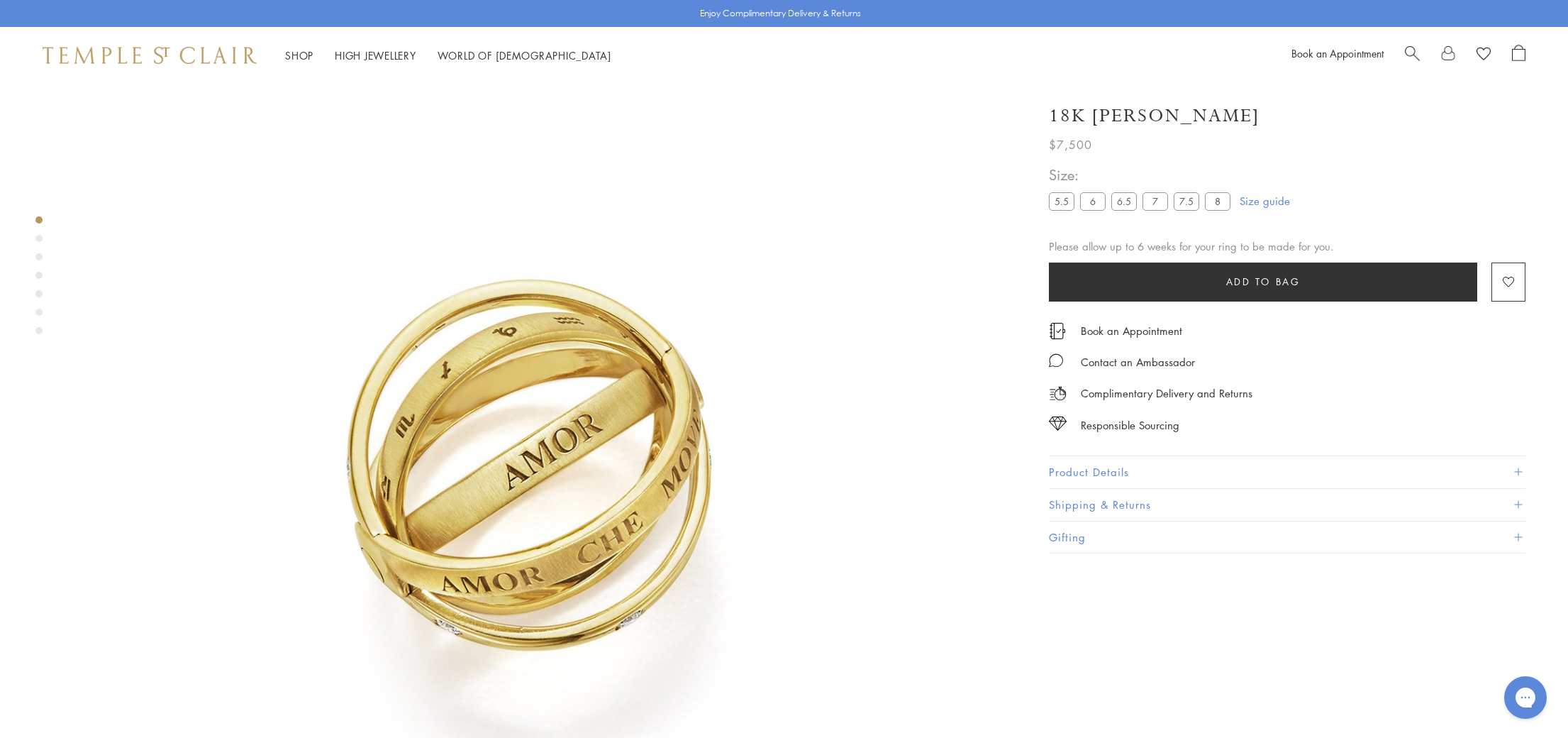
scroll to position [84, 0]
click at [1054, 200] on label "5.5" at bounding box center [1062, 201] width 26 height 18
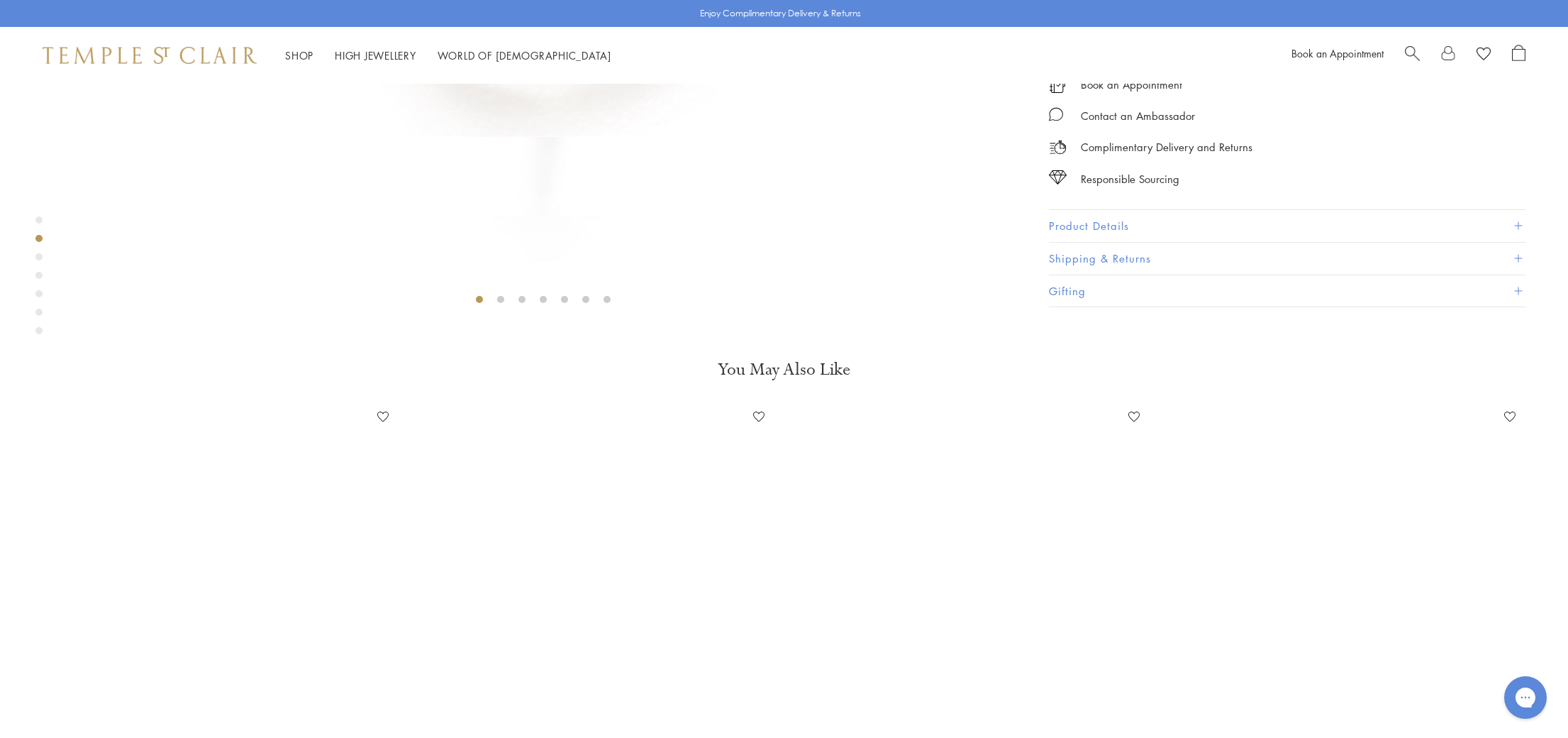
scroll to position [720, 0]
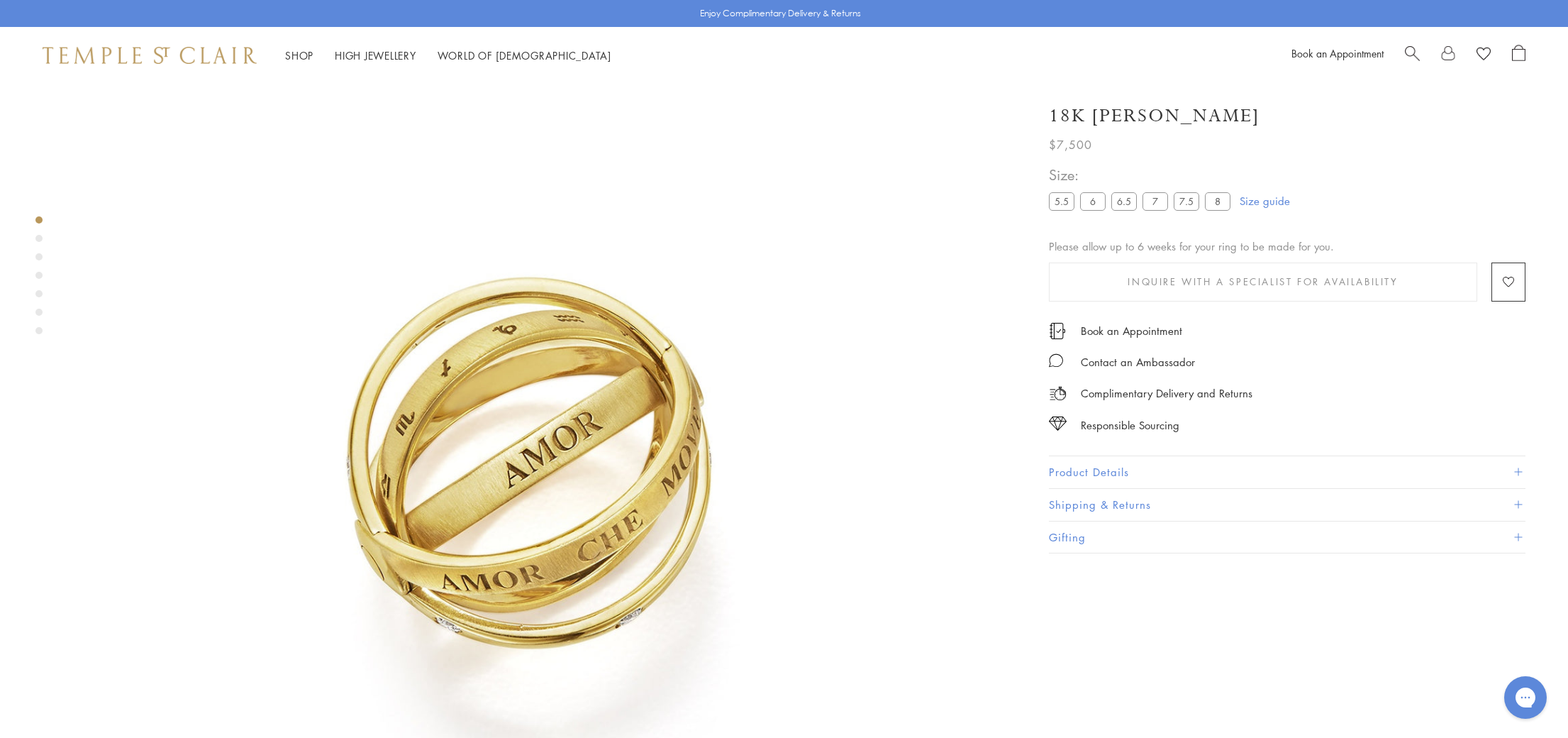
scroll to position [84, 0]
click at [1164, 200] on label "7" at bounding box center [1155, 201] width 26 height 18
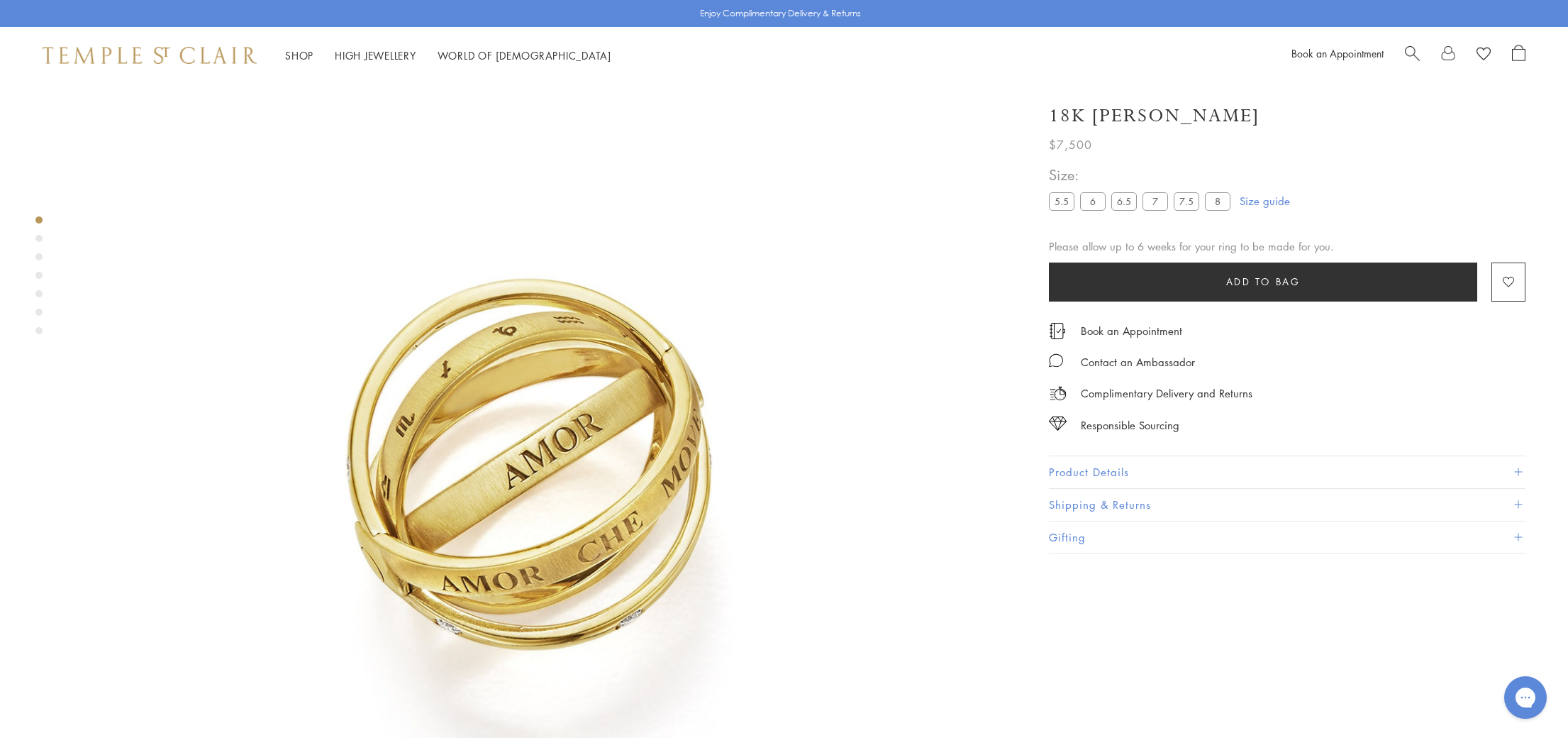
click at [1196, 199] on label "7.5" at bounding box center [1186, 201] width 26 height 18
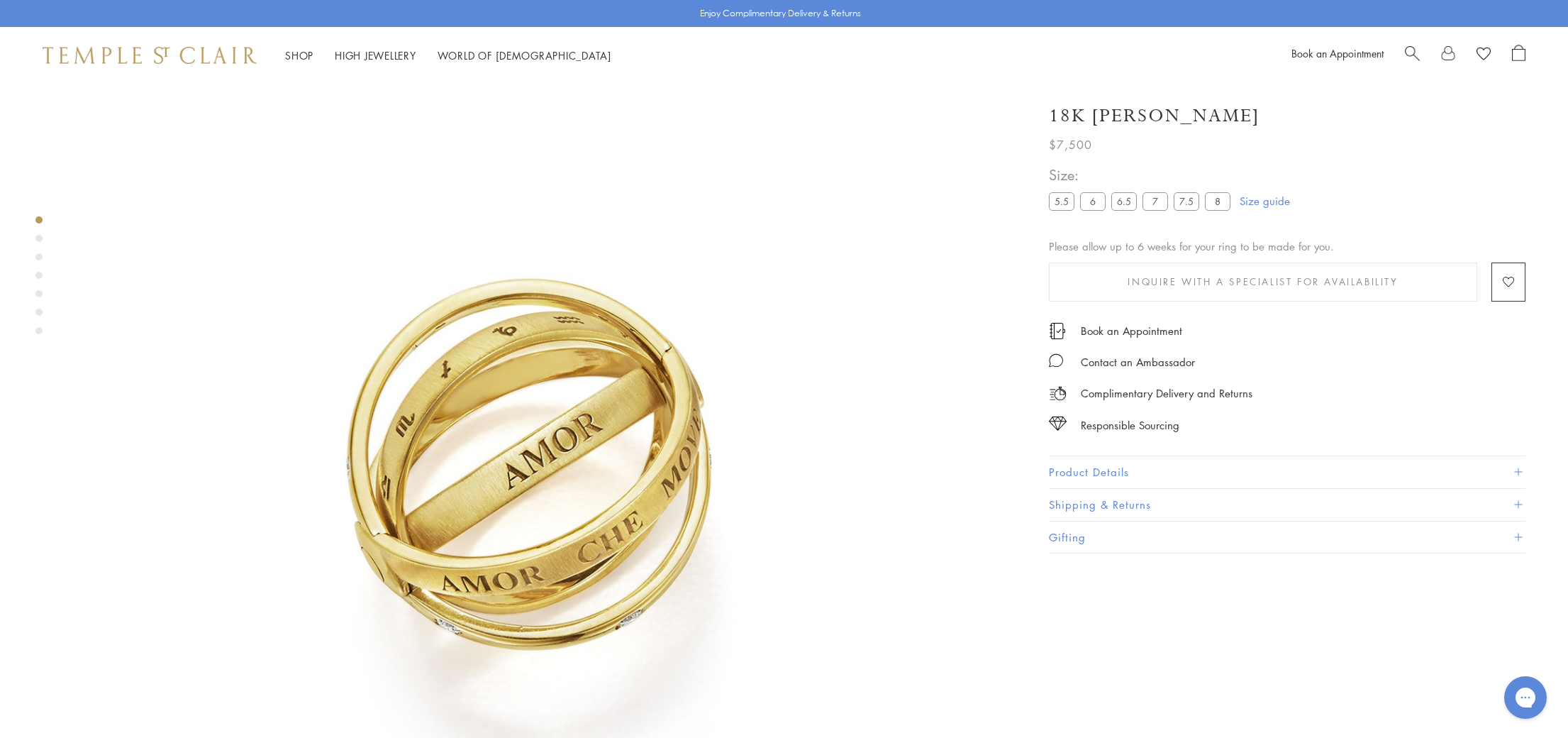
click at [1221, 198] on label "8" at bounding box center [1217, 201] width 26 height 18
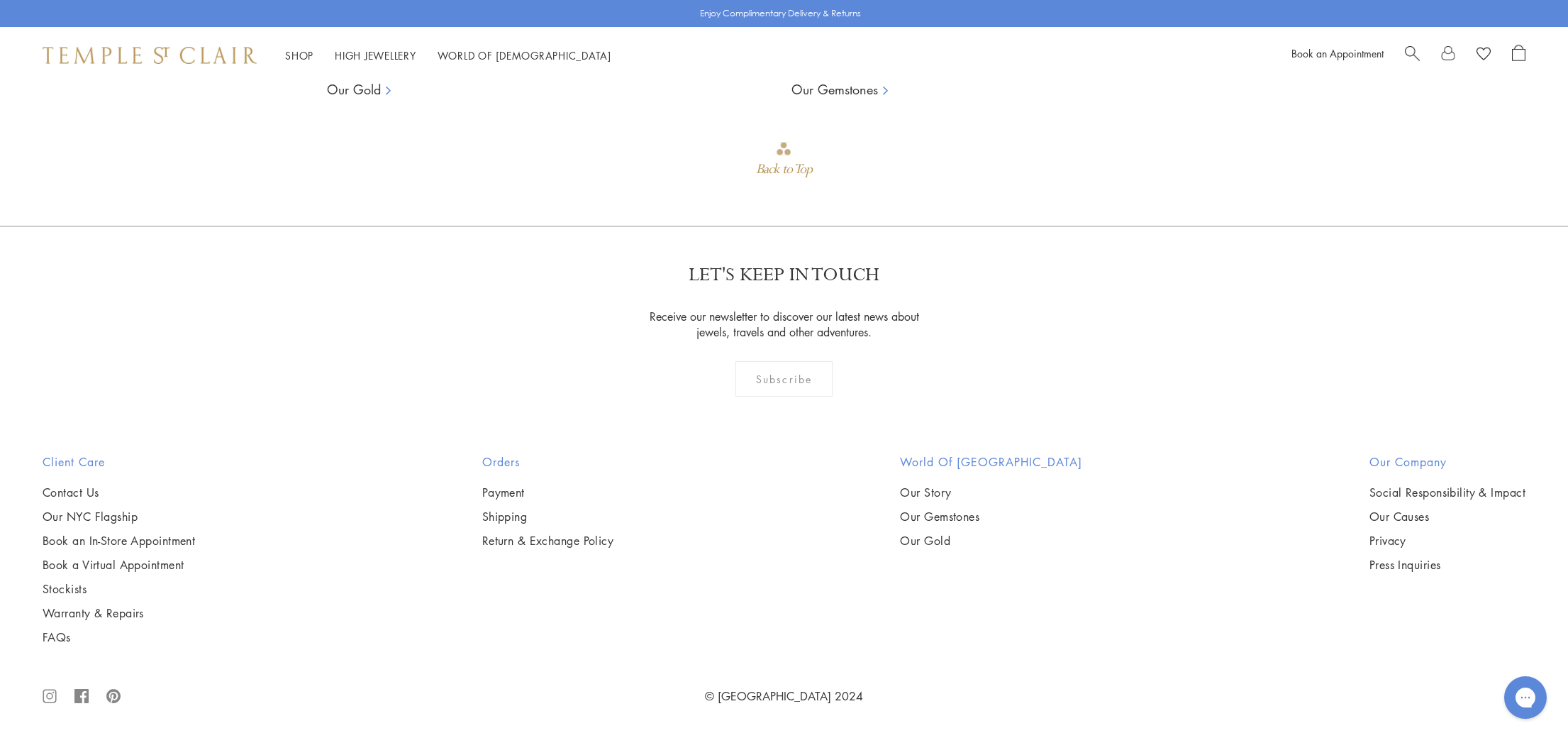
scroll to position [7171, 0]
